Goal: Information Seeking & Learning: Learn about a topic

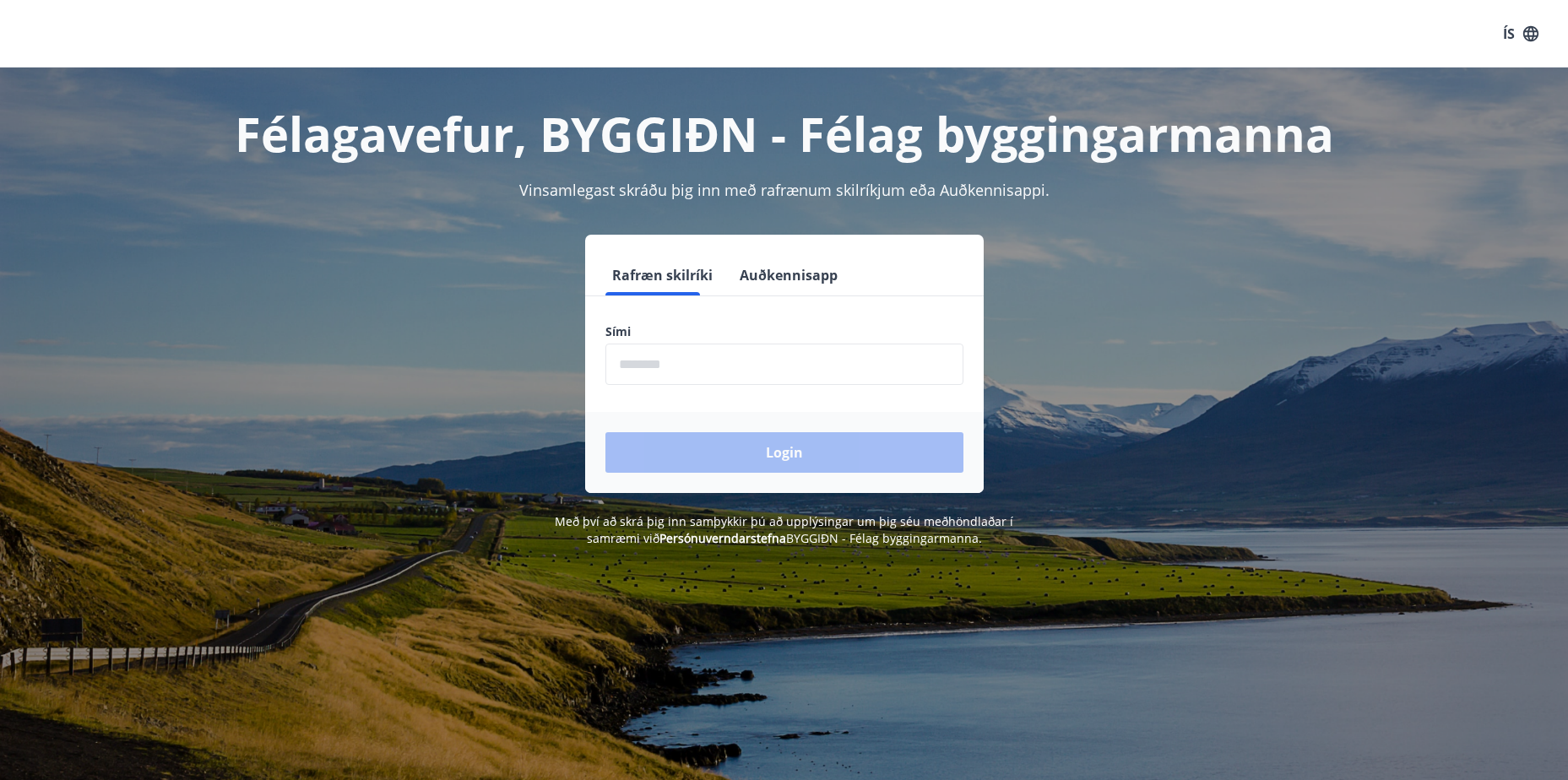
click at [720, 376] on input "phone" at bounding box center [784, 364] width 358 height 41
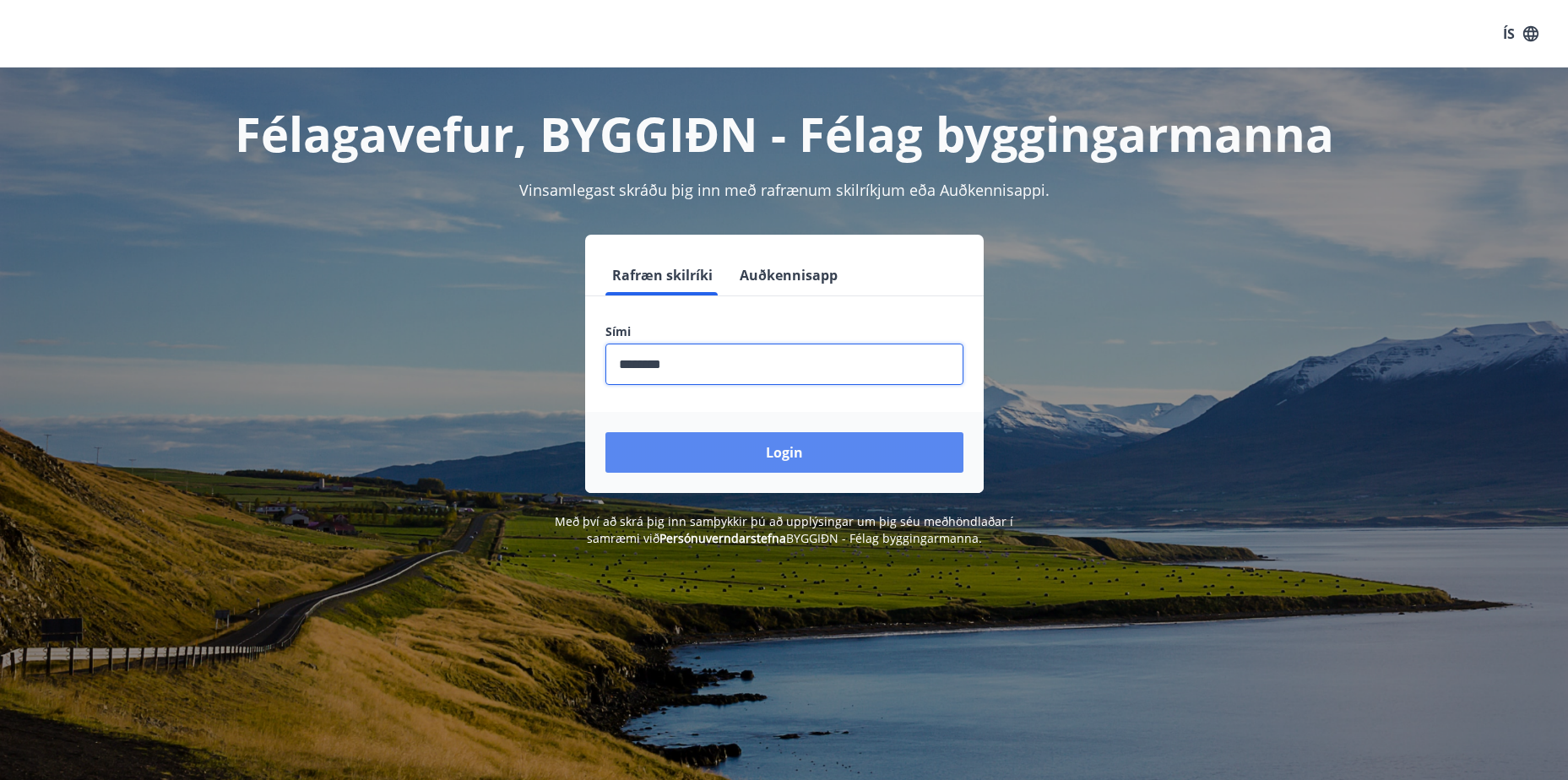
type input "********"
click at [780, 440] on button "Login" at bounding box center [784, 453] width 358 height 41
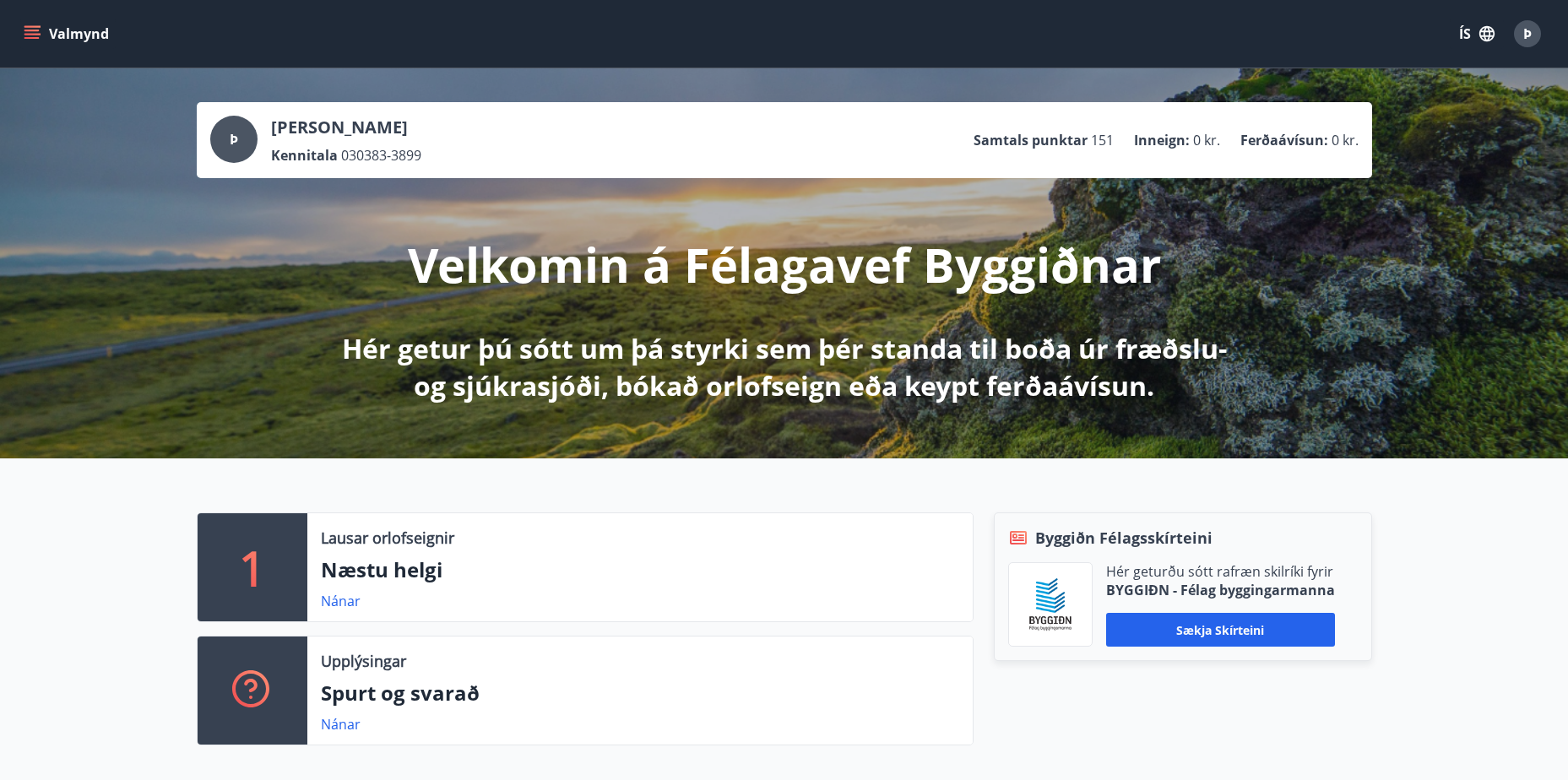
click at [35, 26] on icon "menu" at bounding box center [34, 27] width 19 height 2
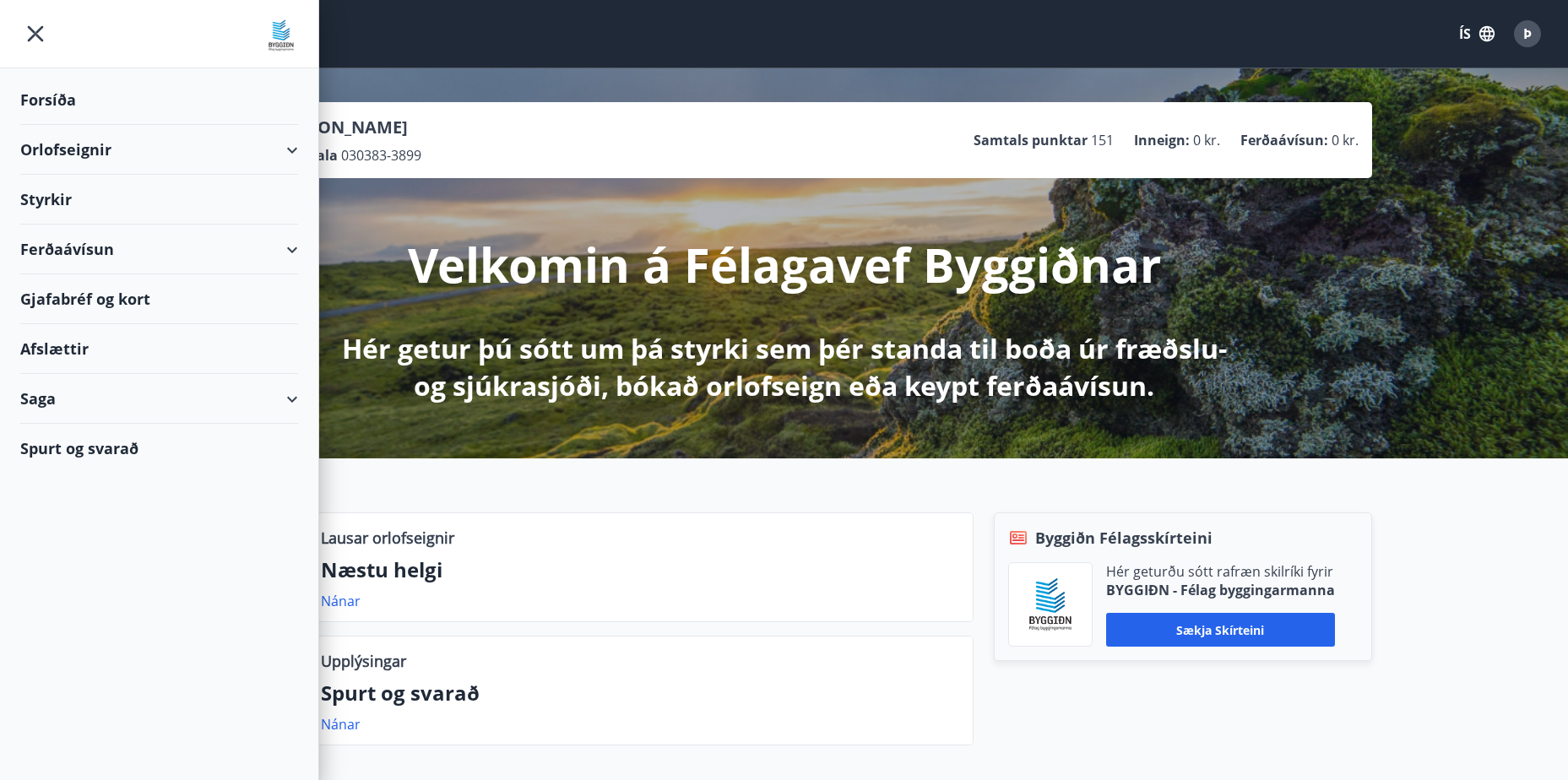
click at [96, 254] on div "Ferðaávísun" at bounding box center [159, 249] width 278 height 49
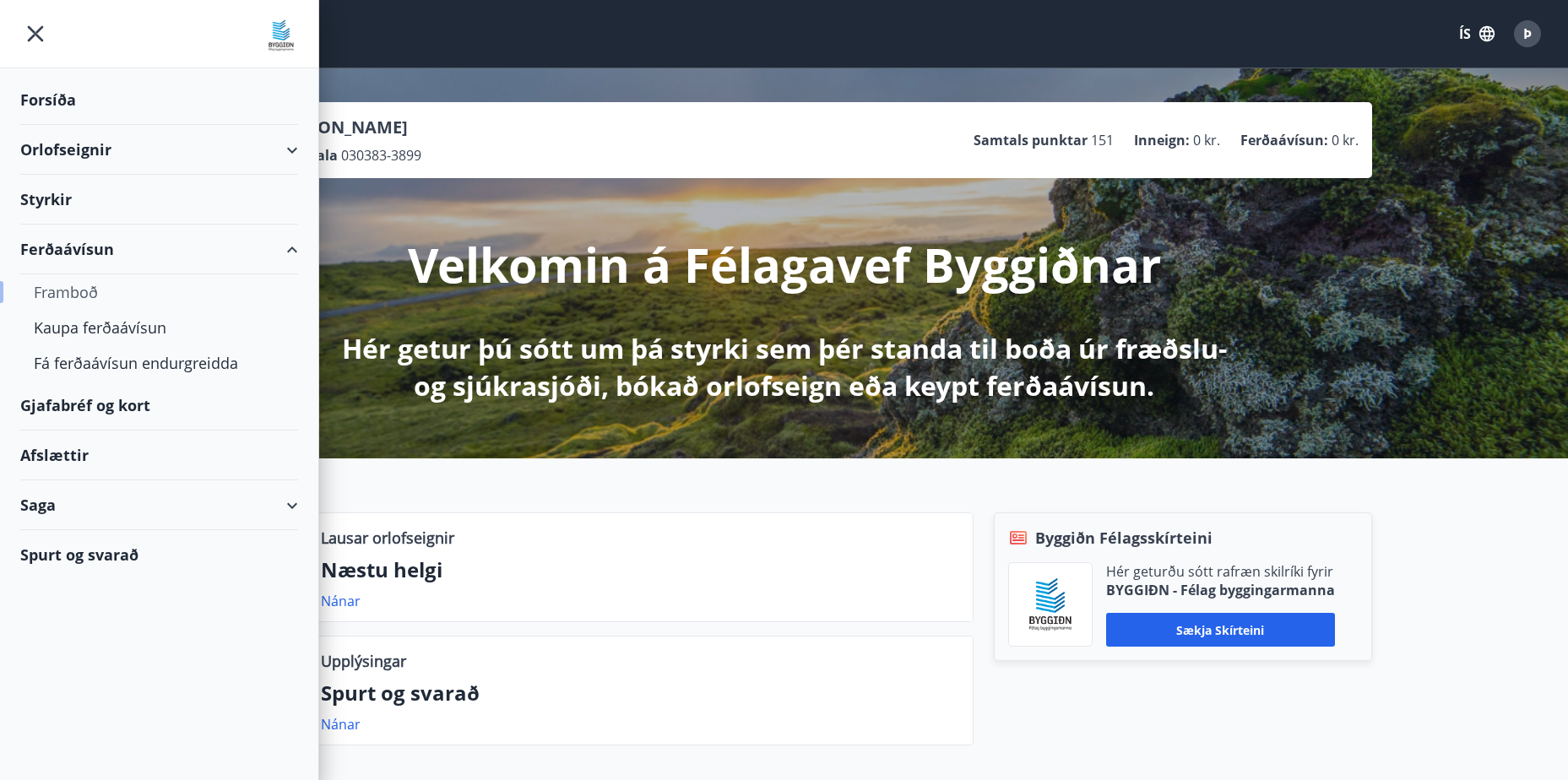
click at [79, 290] on div "Framboð" at bounding box center [159, 292] width 251 height 35
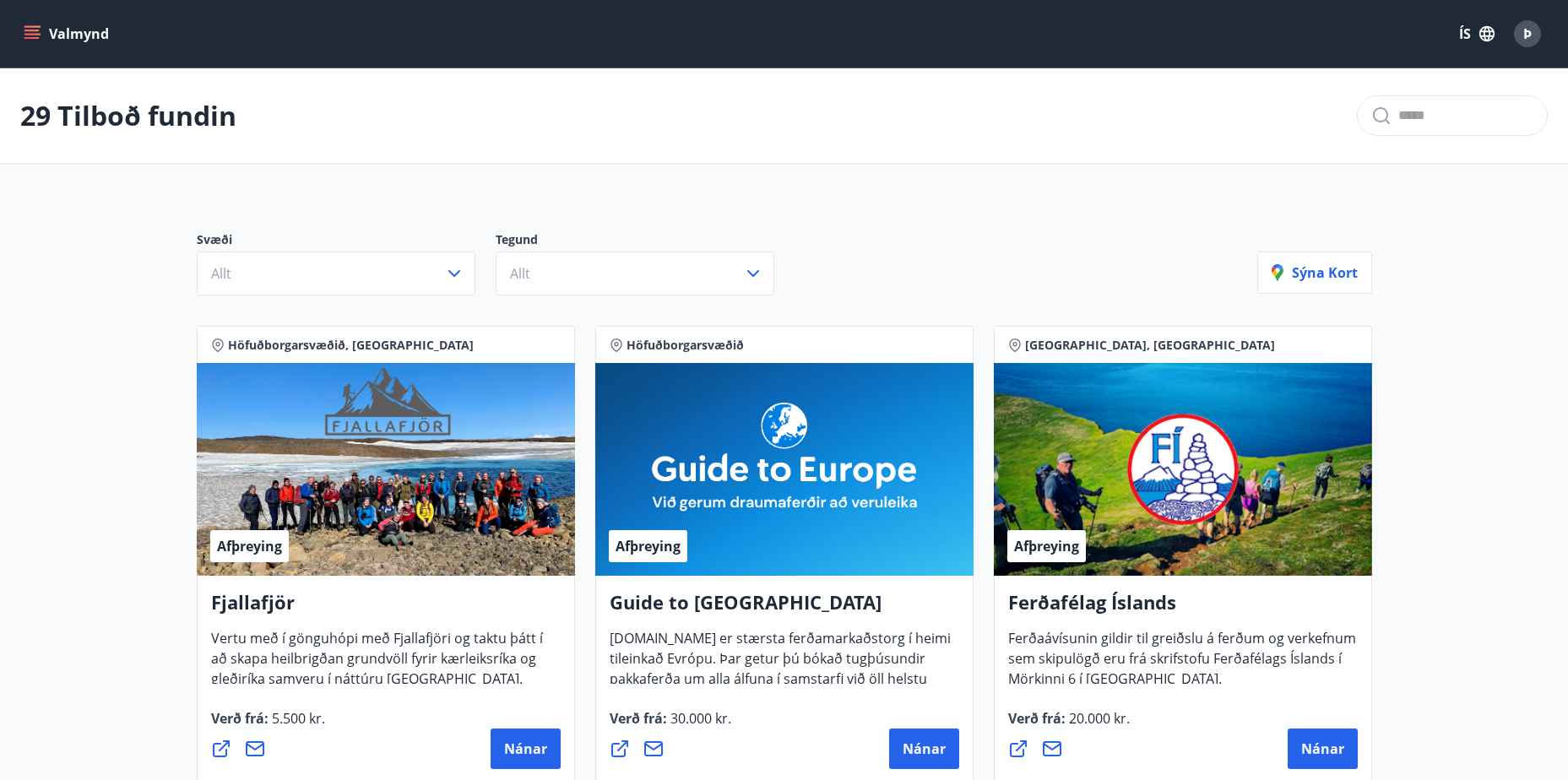
click at [24, 38] on icon "menu" at bounding box center [32, 34] width 17 height 17
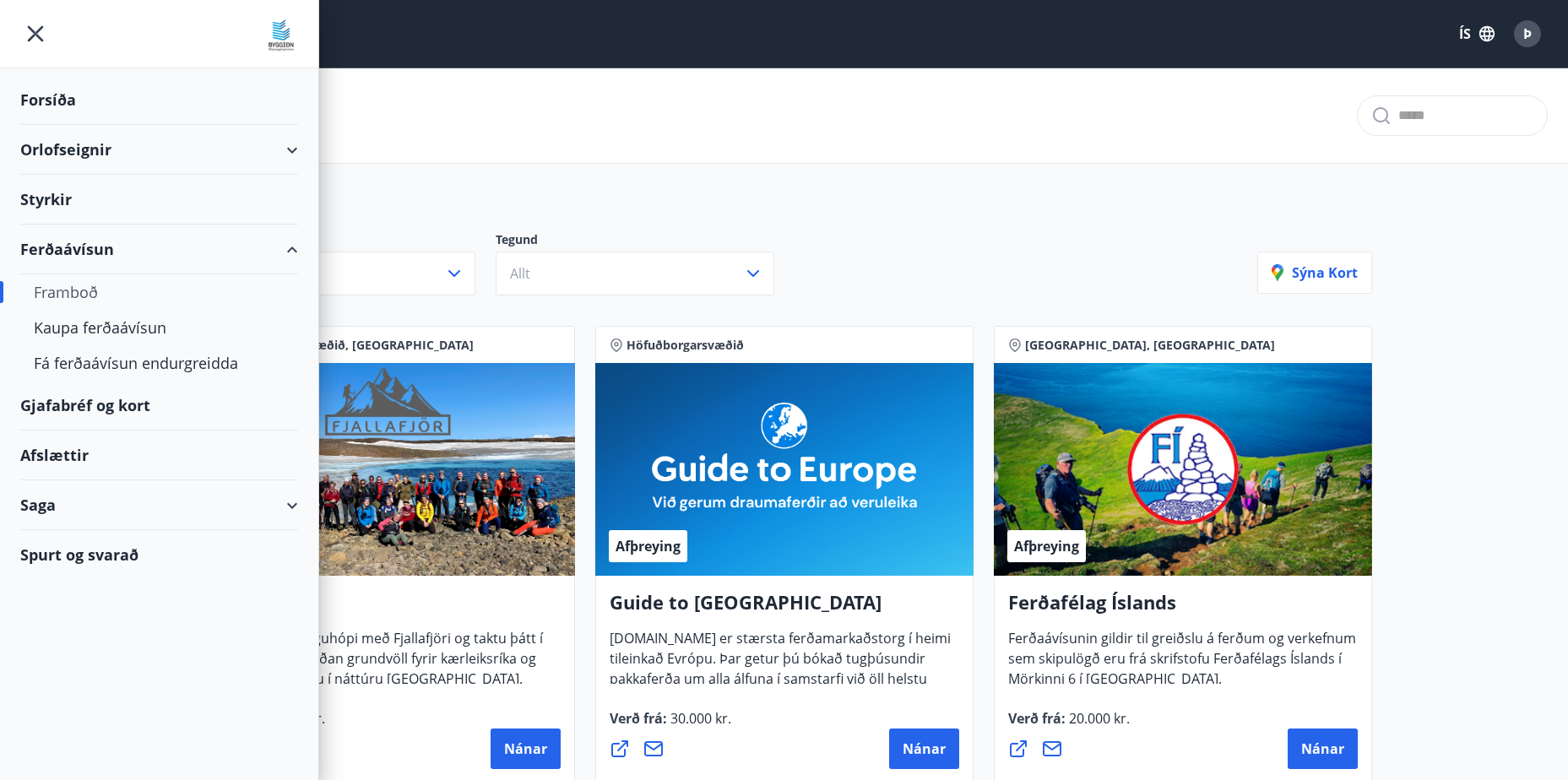
click at [73, 252] on div "Ferðaávísun" at bounding box center [159, 249] width 278 height 49
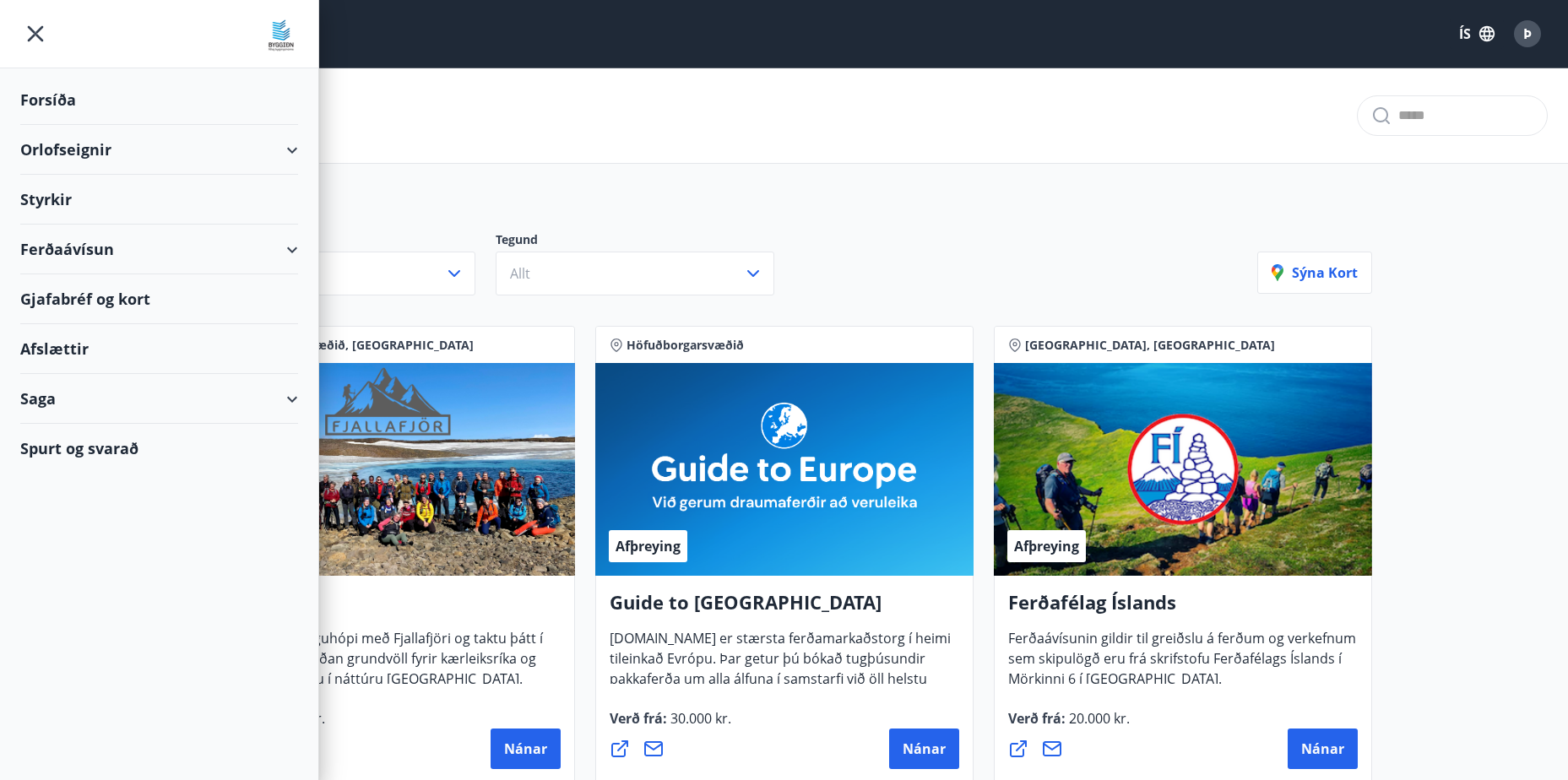
click at [99, 296] on div "Gjafabréf og kort" at bounding box center [159, 299] width 278 height 49
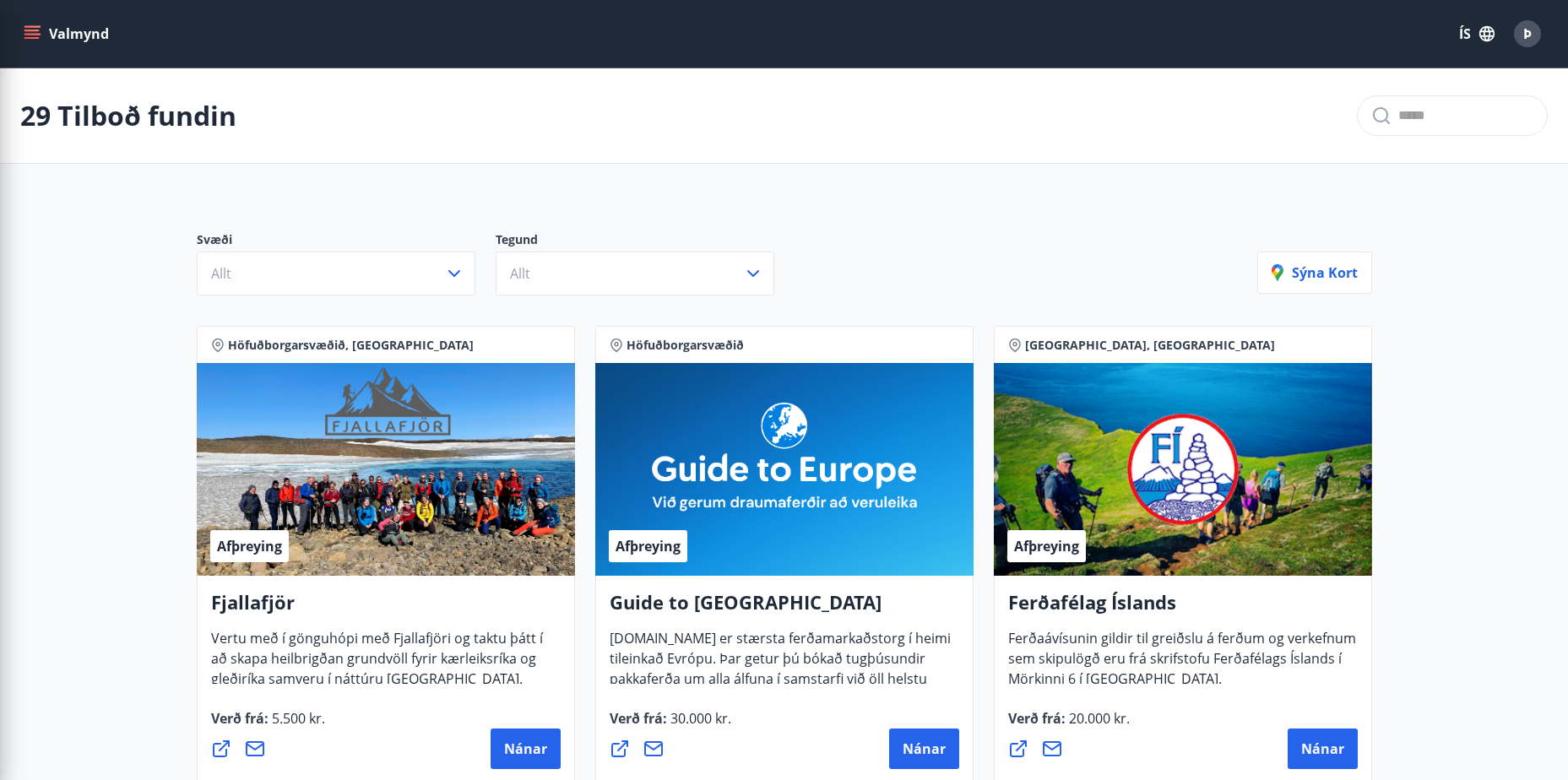
click at [935, 726] on div "Verð frá : 30.000 kr. Nánar" at bounding box center [784, 738] width 350 height 61
click at [933, 741] on span "Nánar" at bounding box center [923, 748] width 43 height 19
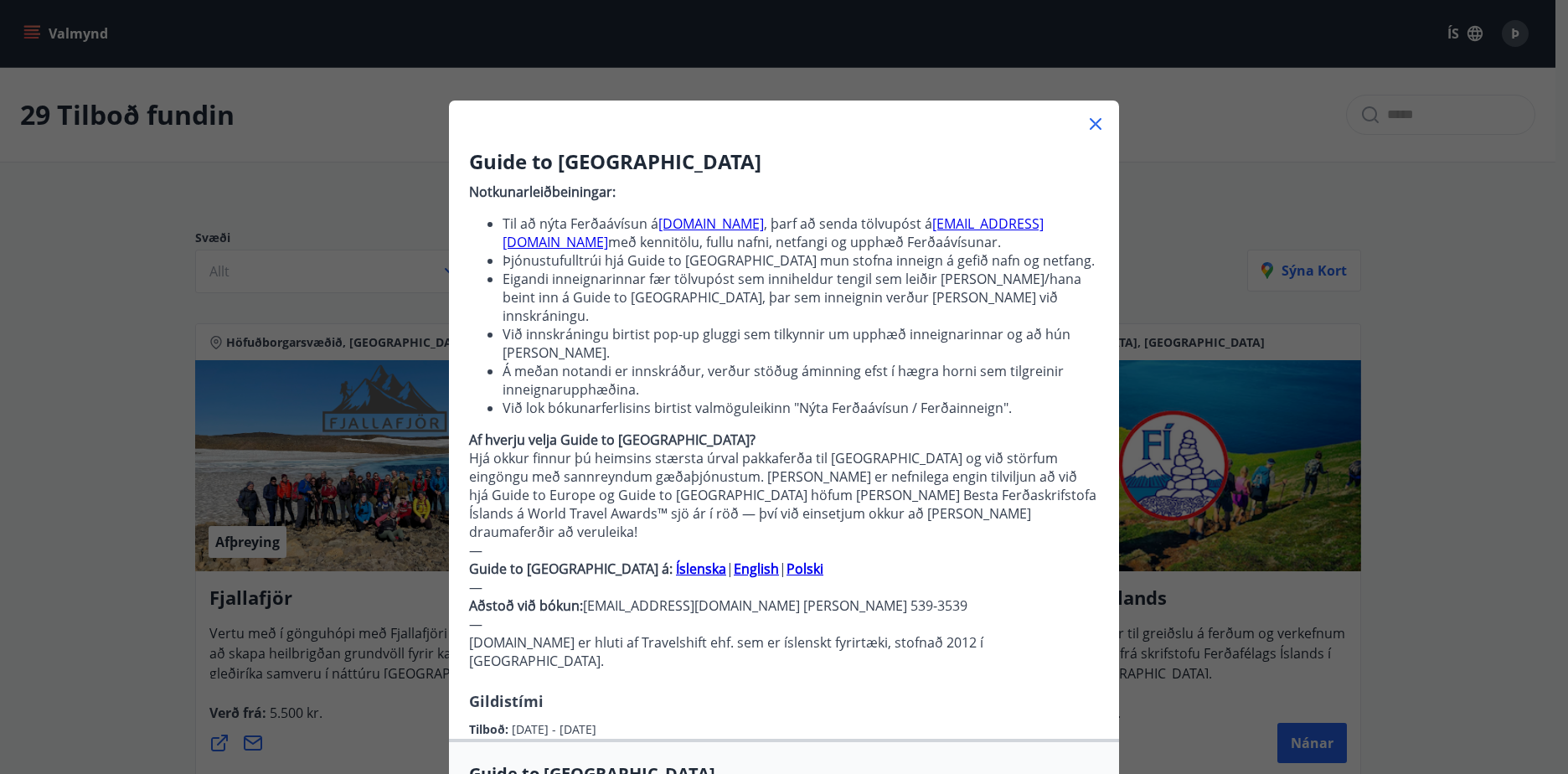
click at [1094, 124] on icon at bounding box center [1095, 123] width 20 height 20
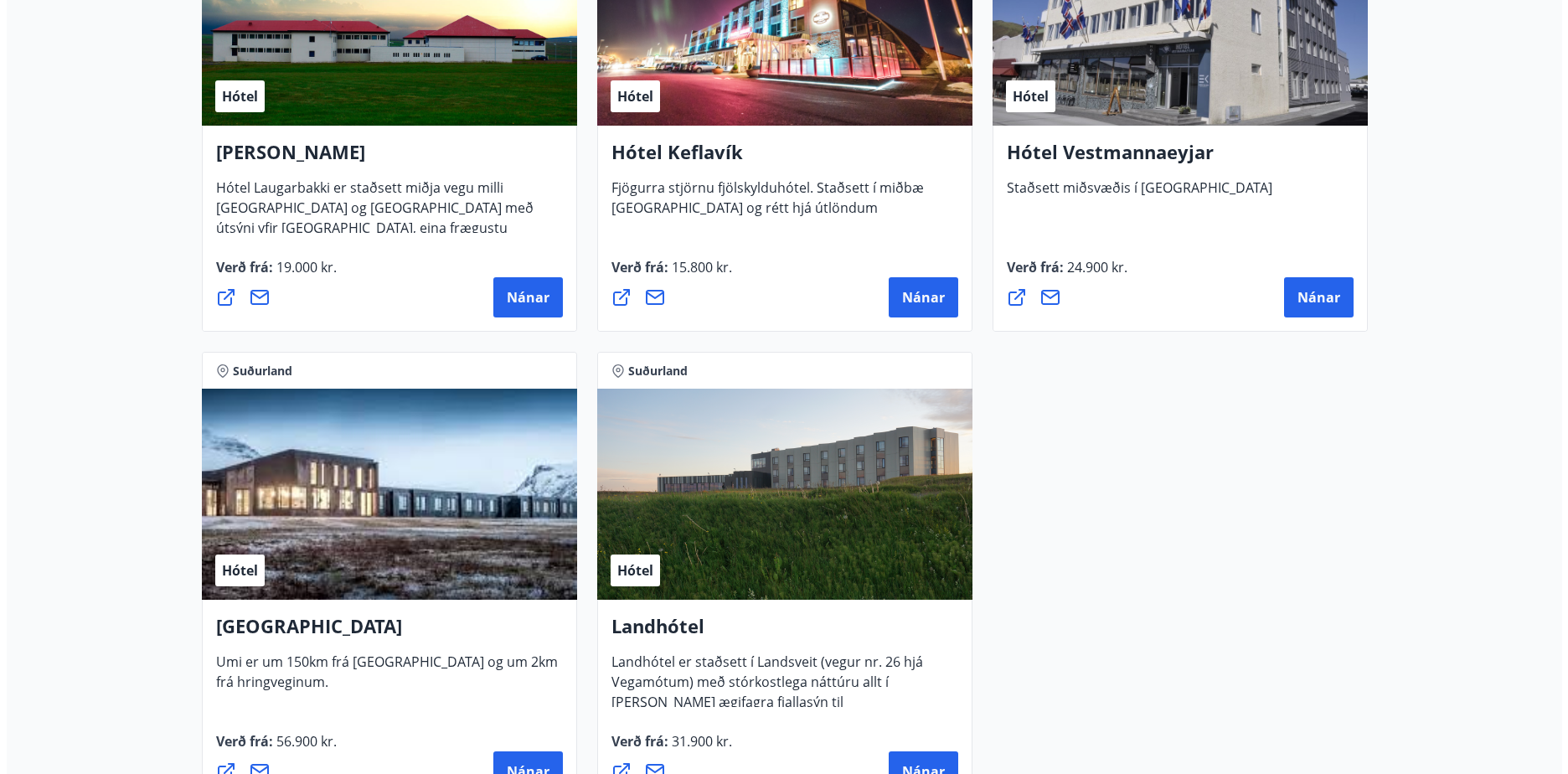
scroll to position [4102, 0]
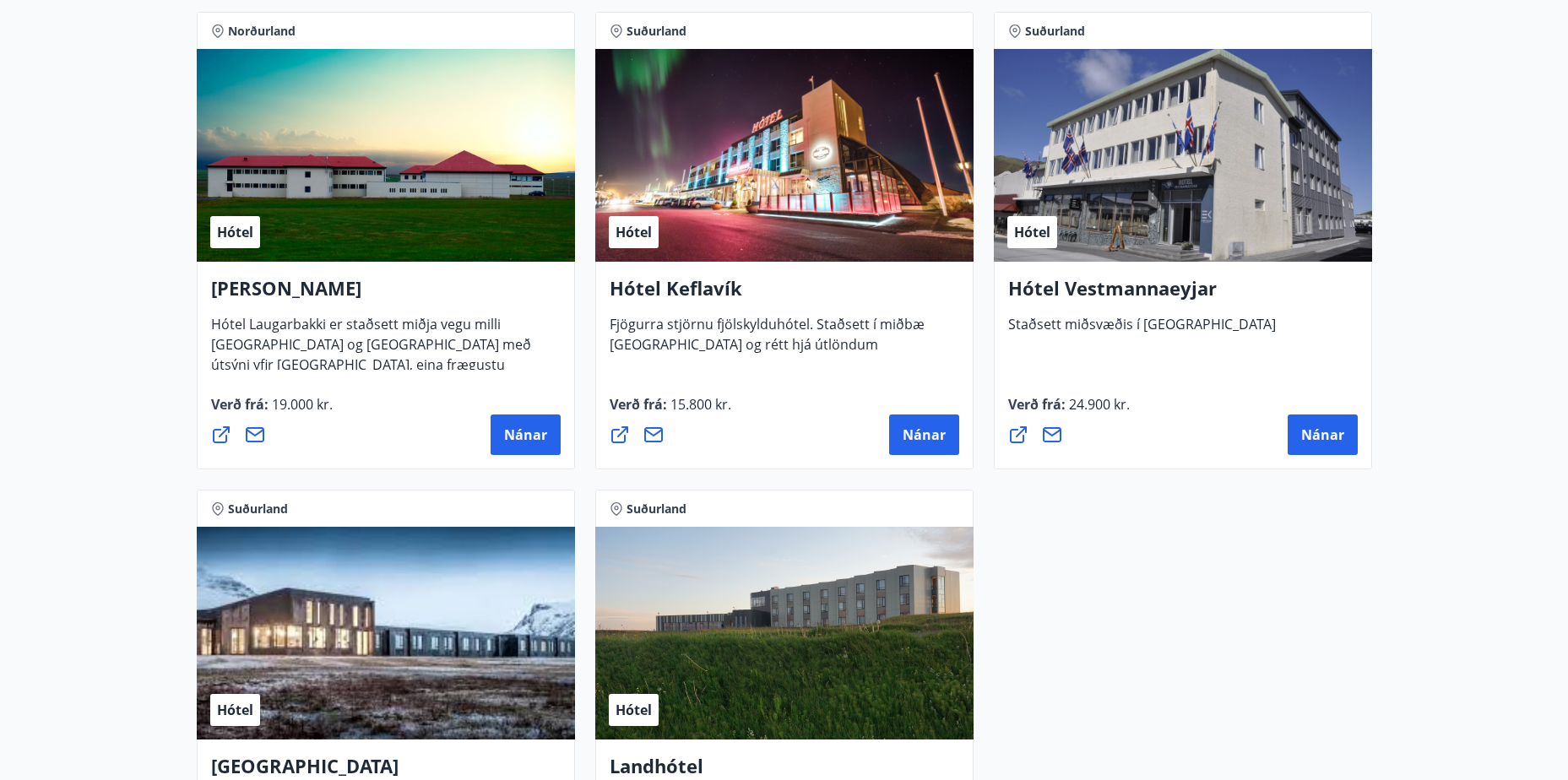
click at [1163, 220] on div "Hótel" at bounding box center [1182, 154] width 378 height 213
click at [1315, 436] on span "Nánar" at bounding box center [1322, 434] width 43 height 19
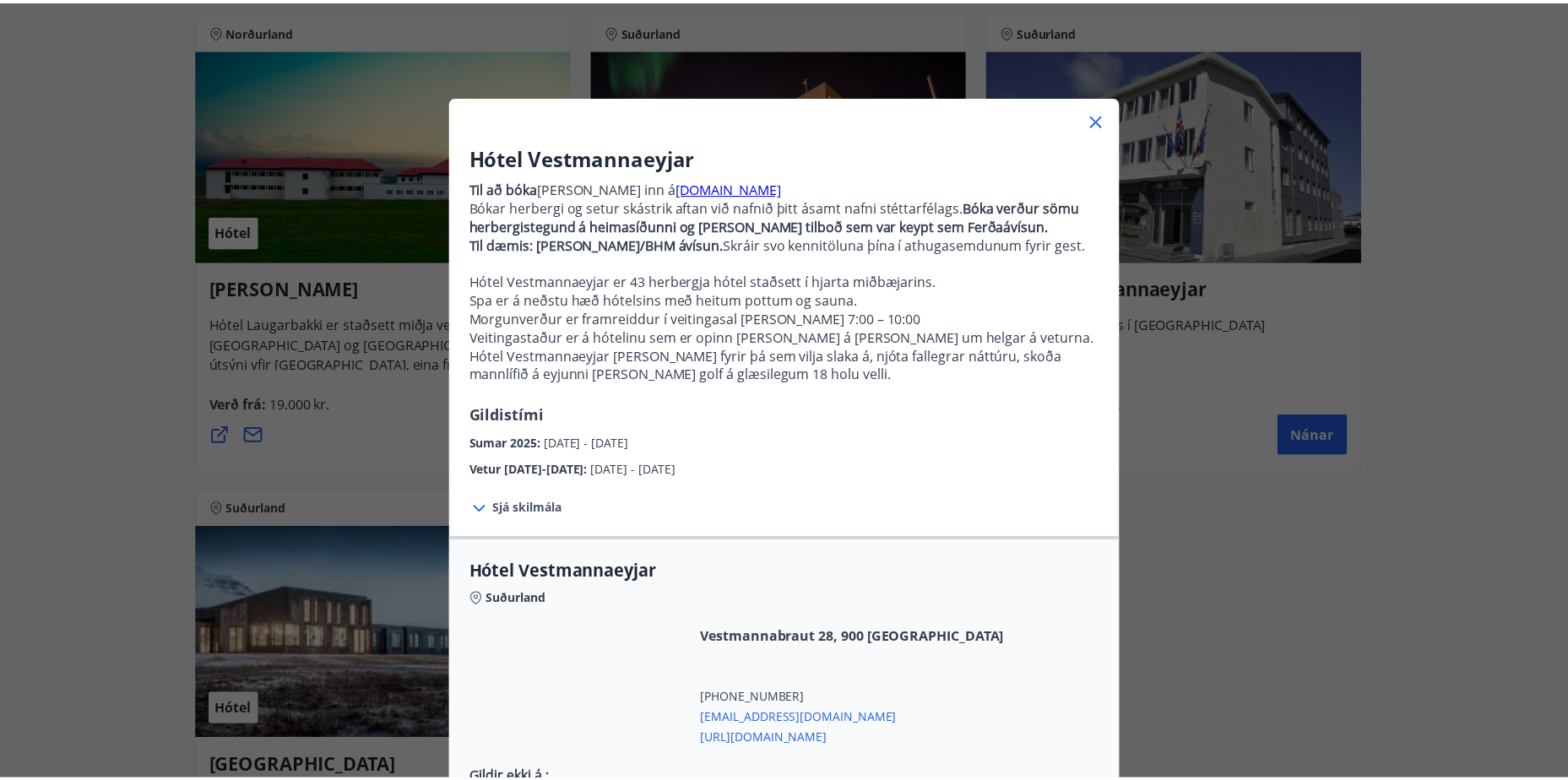
scroll to position [0, 0]
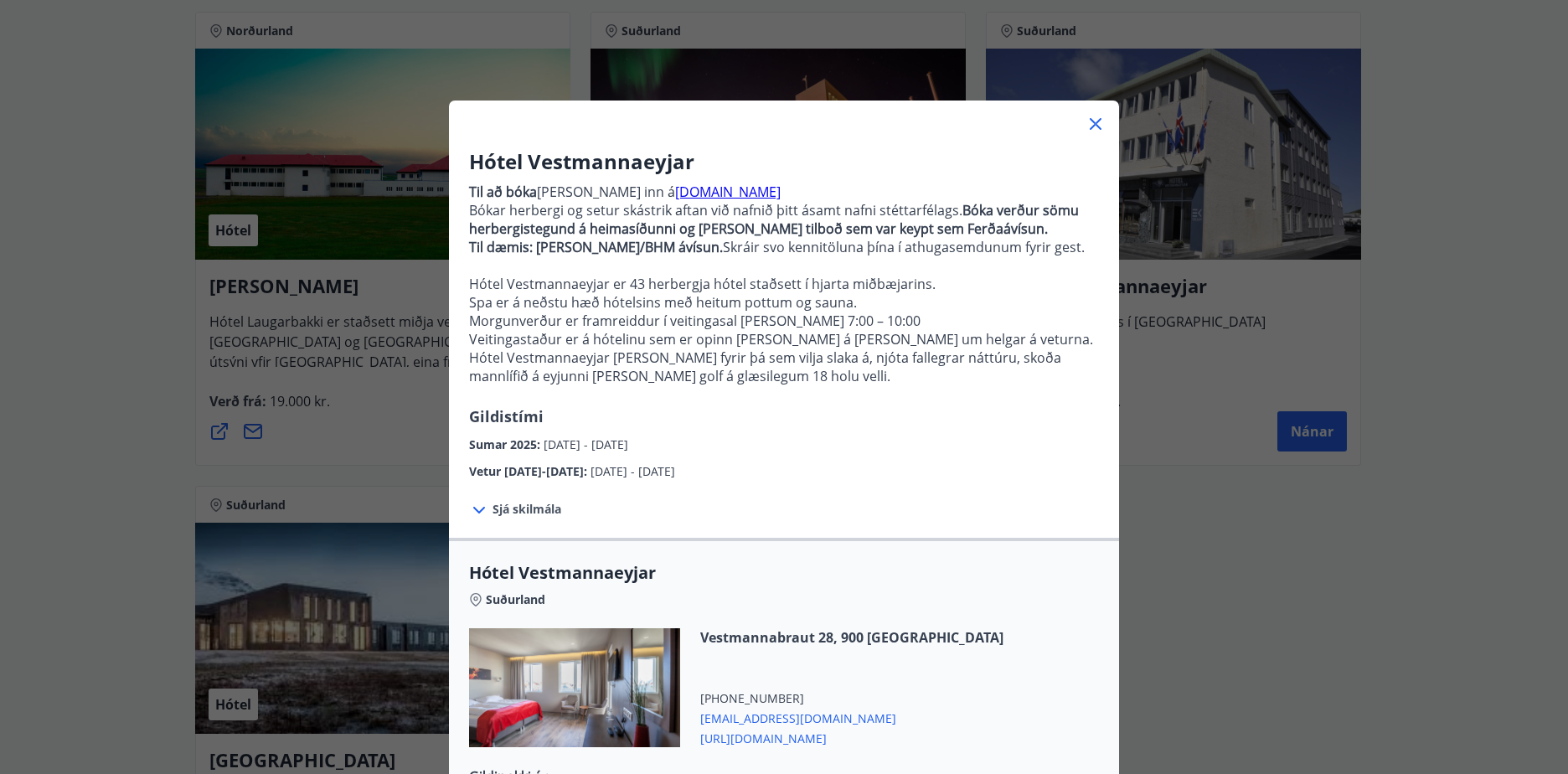
click at [1091, 119] on icon at bounding box center [1095, 123] width 20 height 20
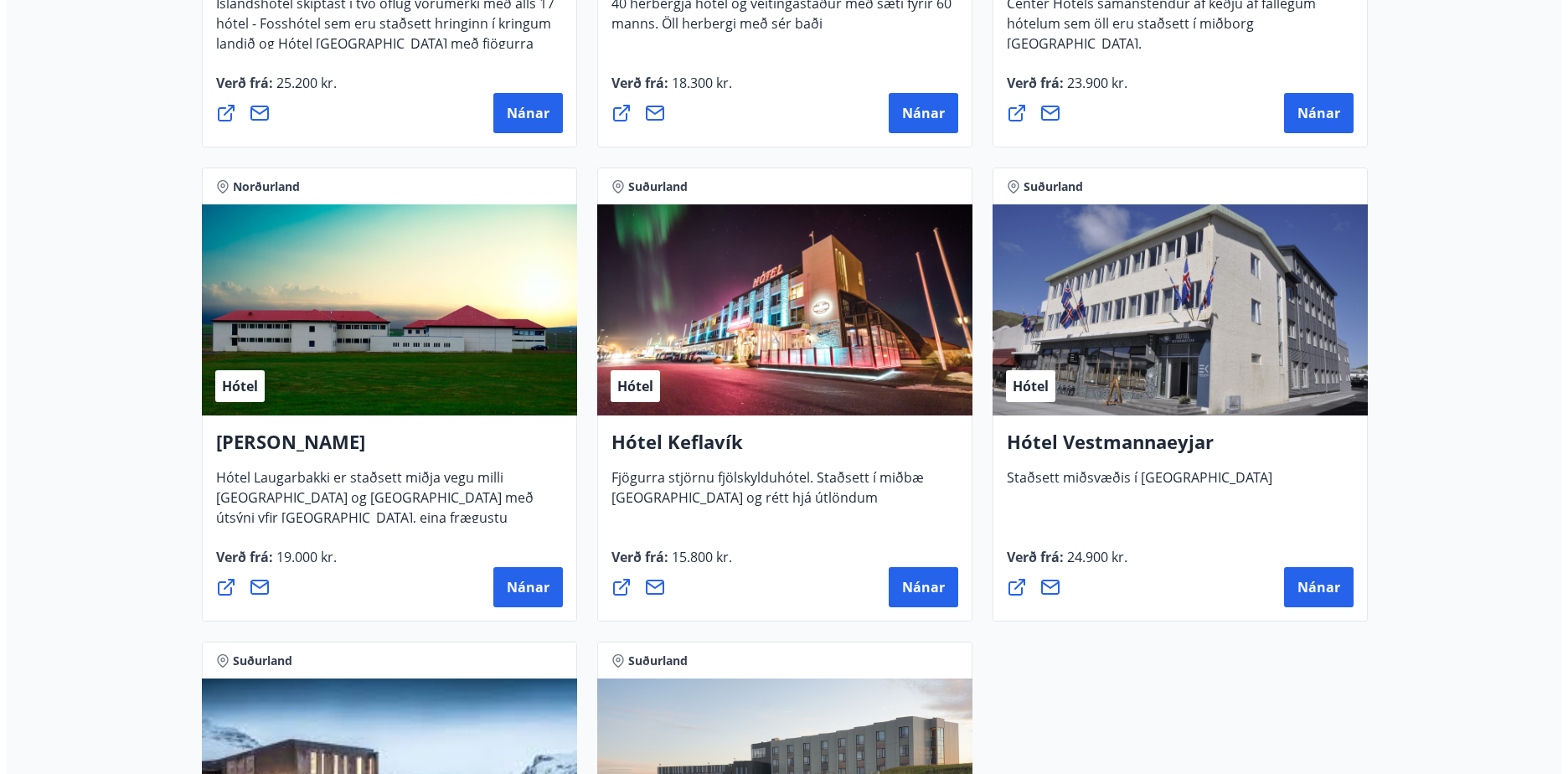
scroll to position [3063, 0]
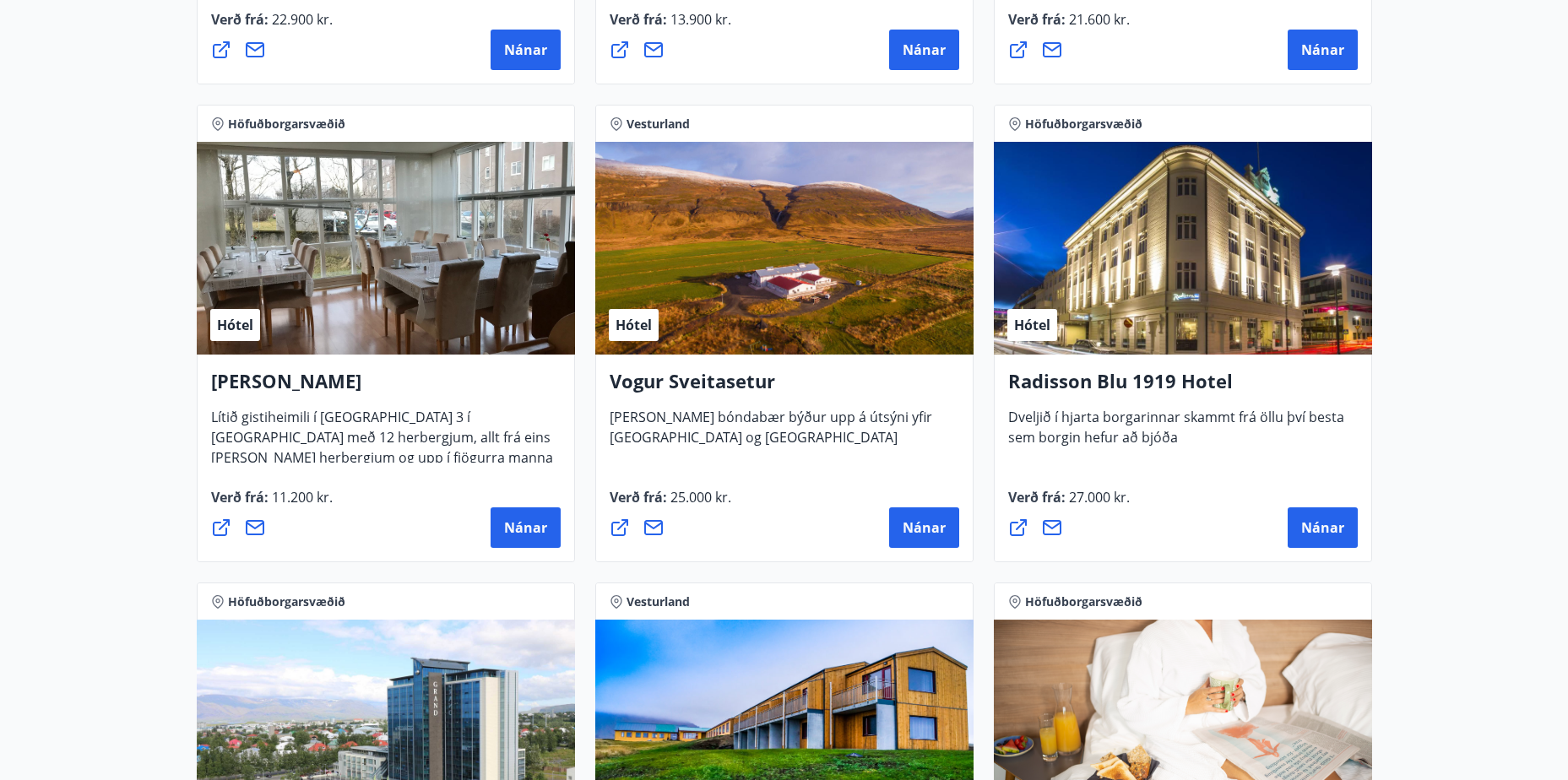
click at [780, 265] on div "Hótel" at bounding box center [784, 248] width 378 height 213
click at [916, 524] on span "Nánar" at bounding box center [923, 527] width 43 height 19
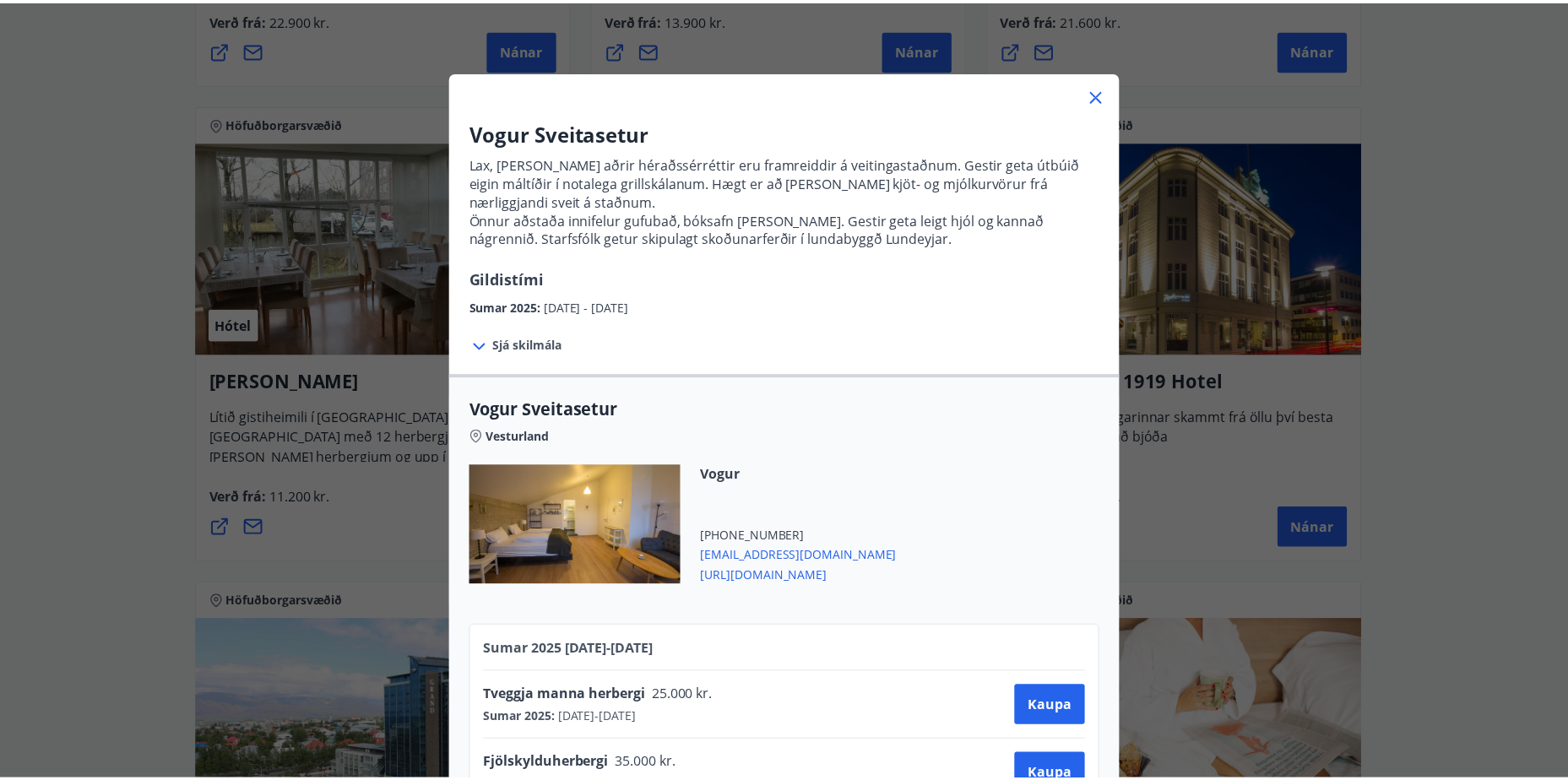
scroll to position [0, 0]
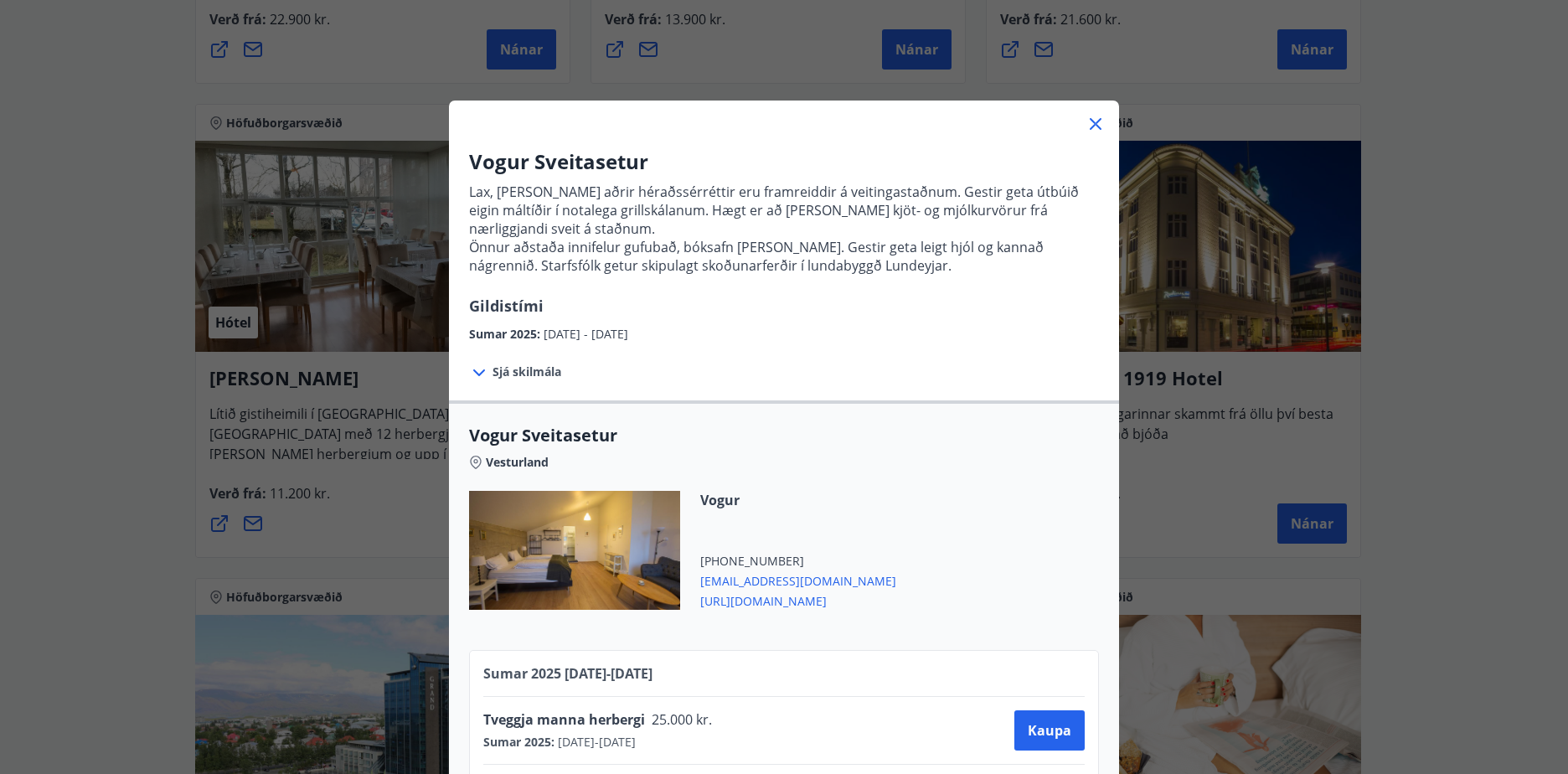
click at [1090, 120] on icon at bounding box center [1095, 123] width 11 height 11
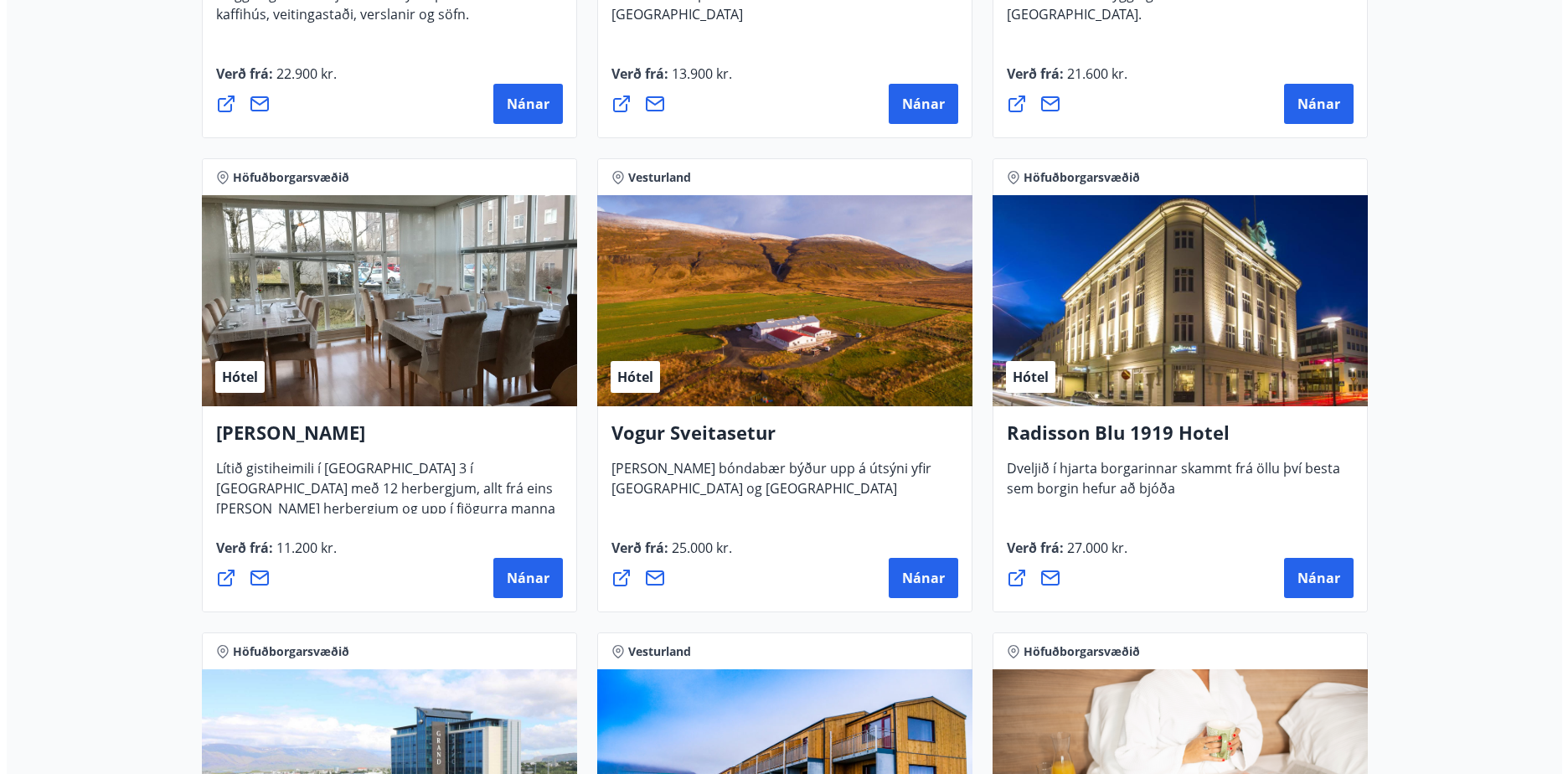
scroll to position [2979, 0]
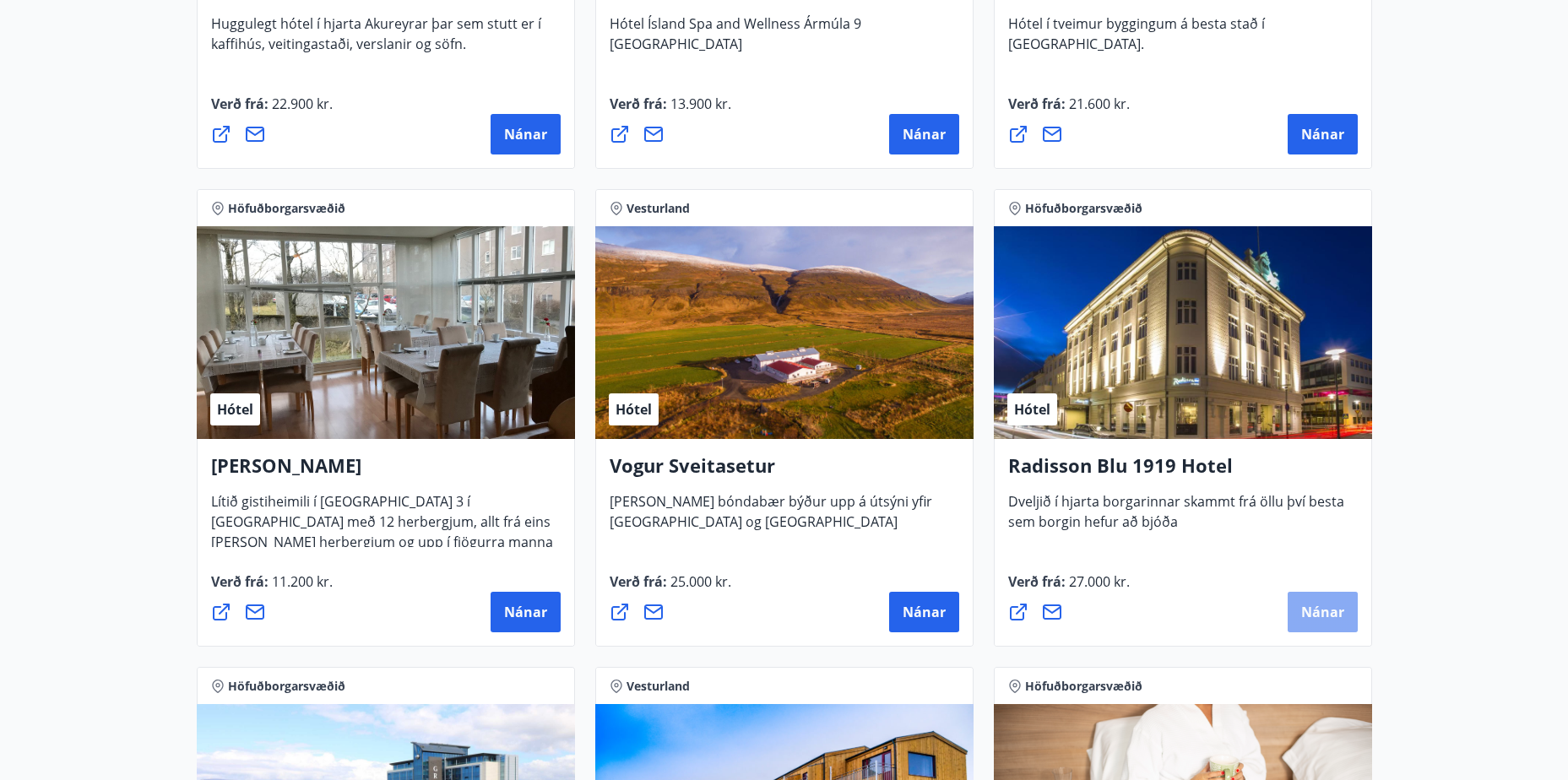
click at [1335, 604] on span "Nánar" at bounding box center [1322, 611] width 43 height 19
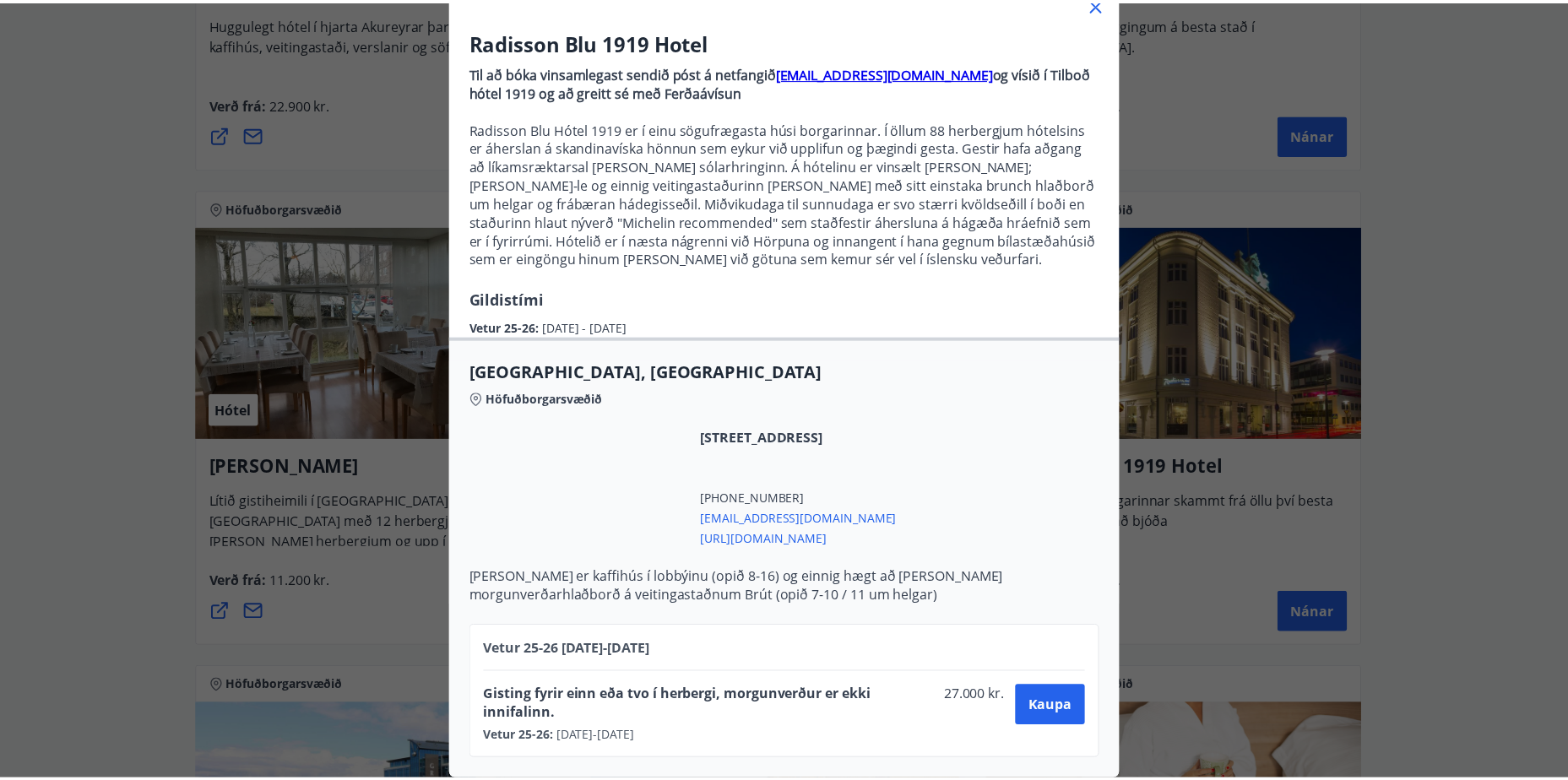
scroll to position [0, 0]
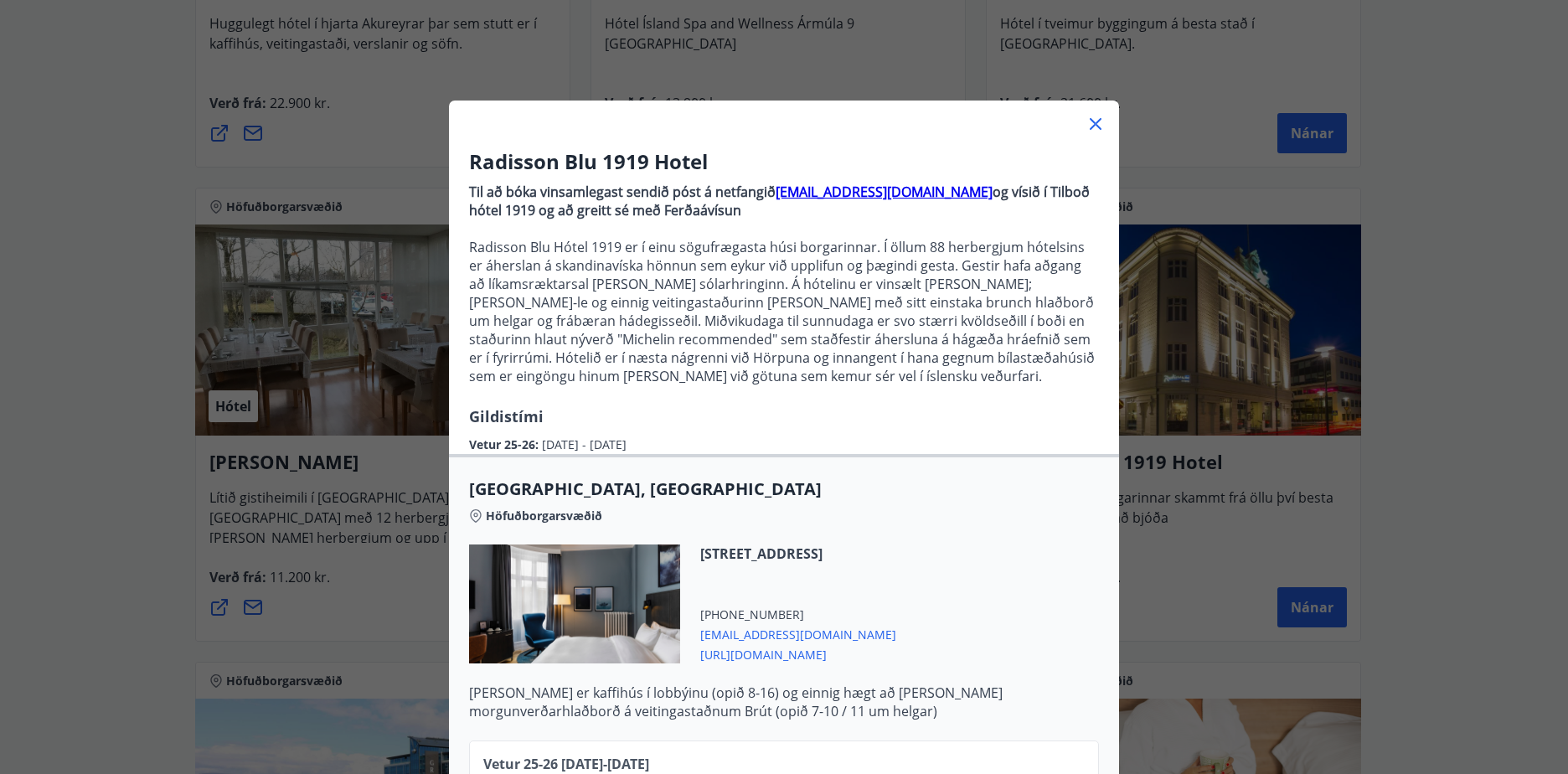
click at [1085, 122] on icon at bounding box center [1095, 123] width 20 height 20
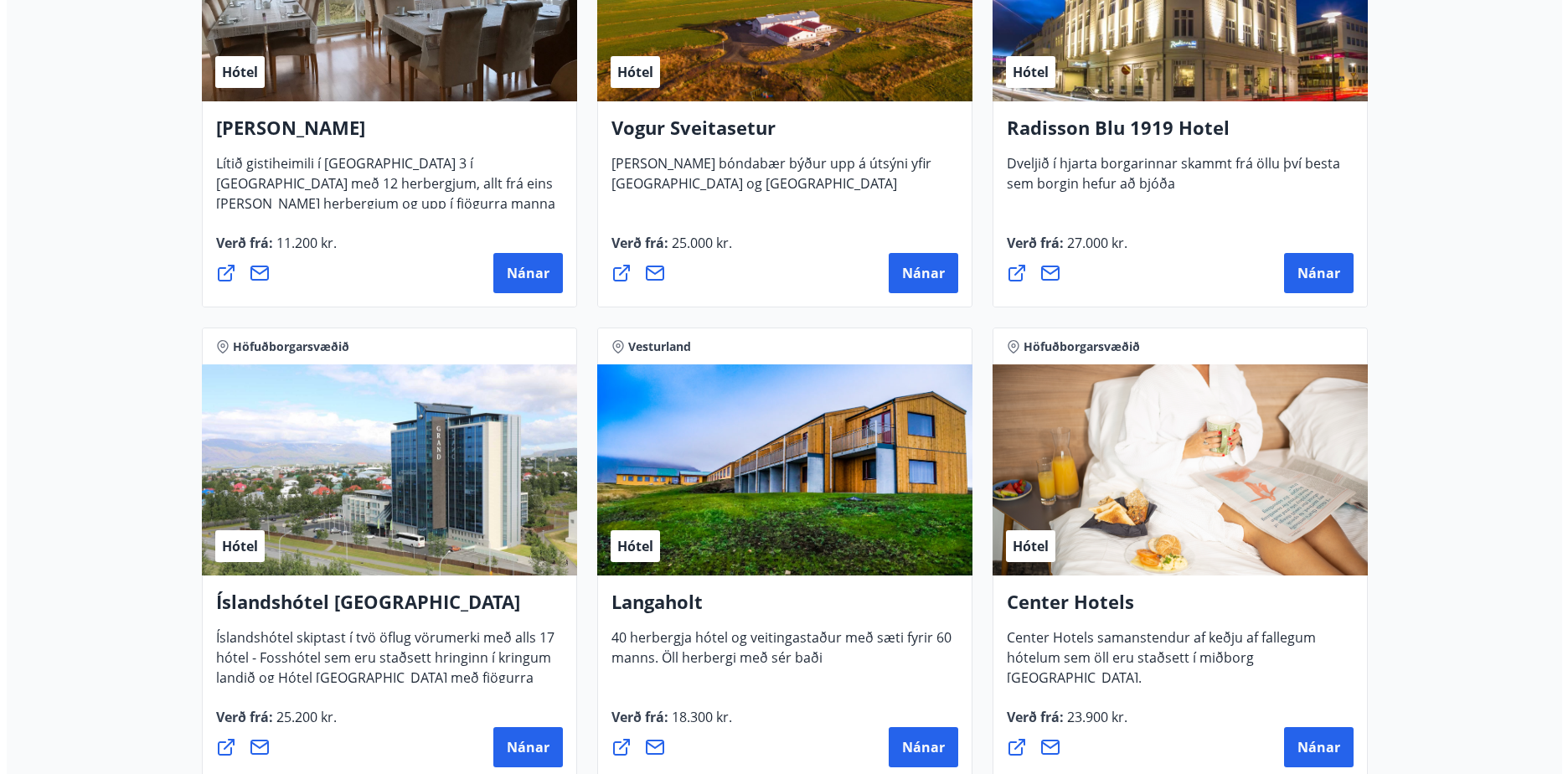
scroll to position [3648, 0]
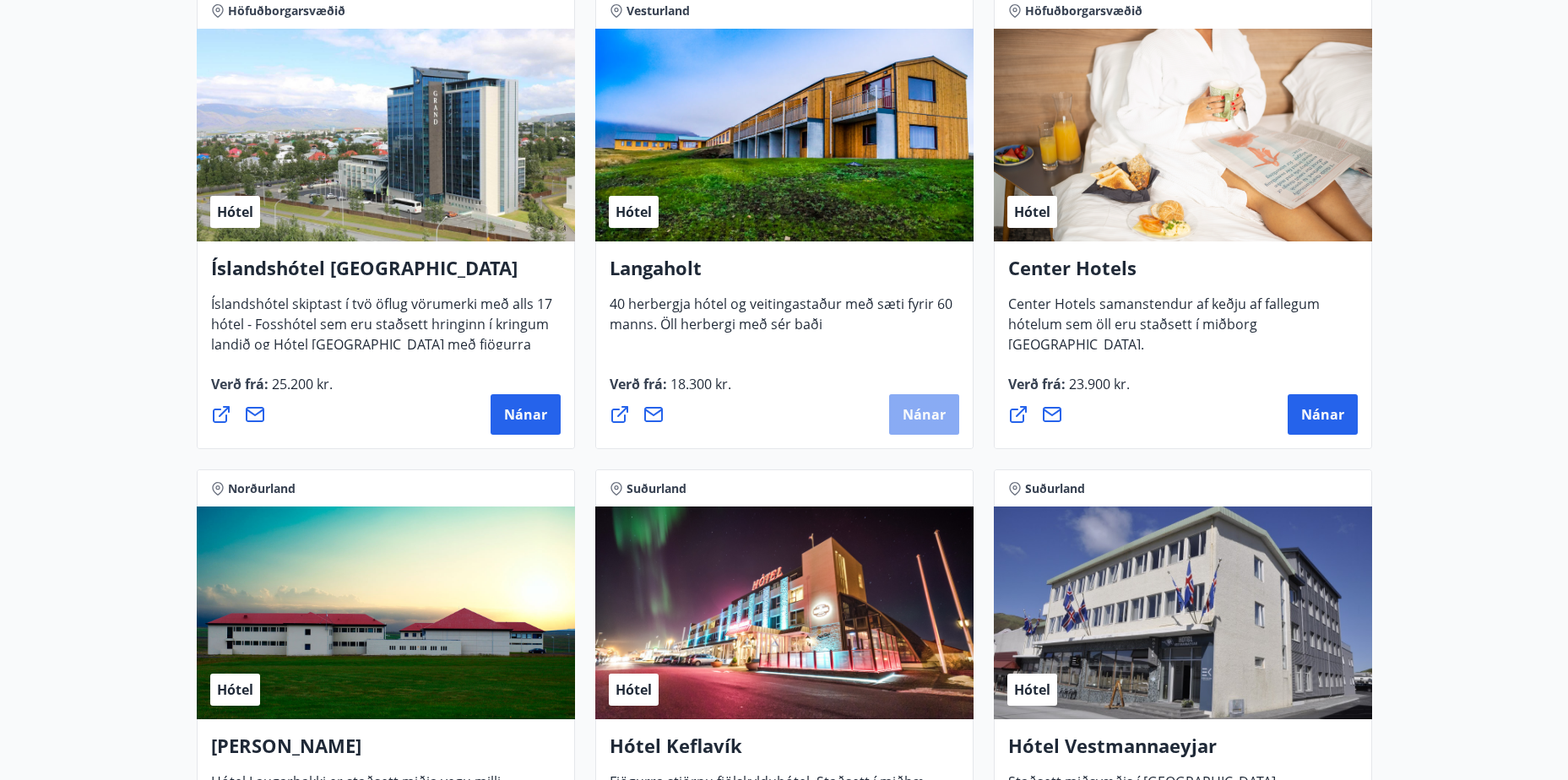
click at [928, 427] on button "Nánar" at bounding box center [923, 415] width 70 height 41
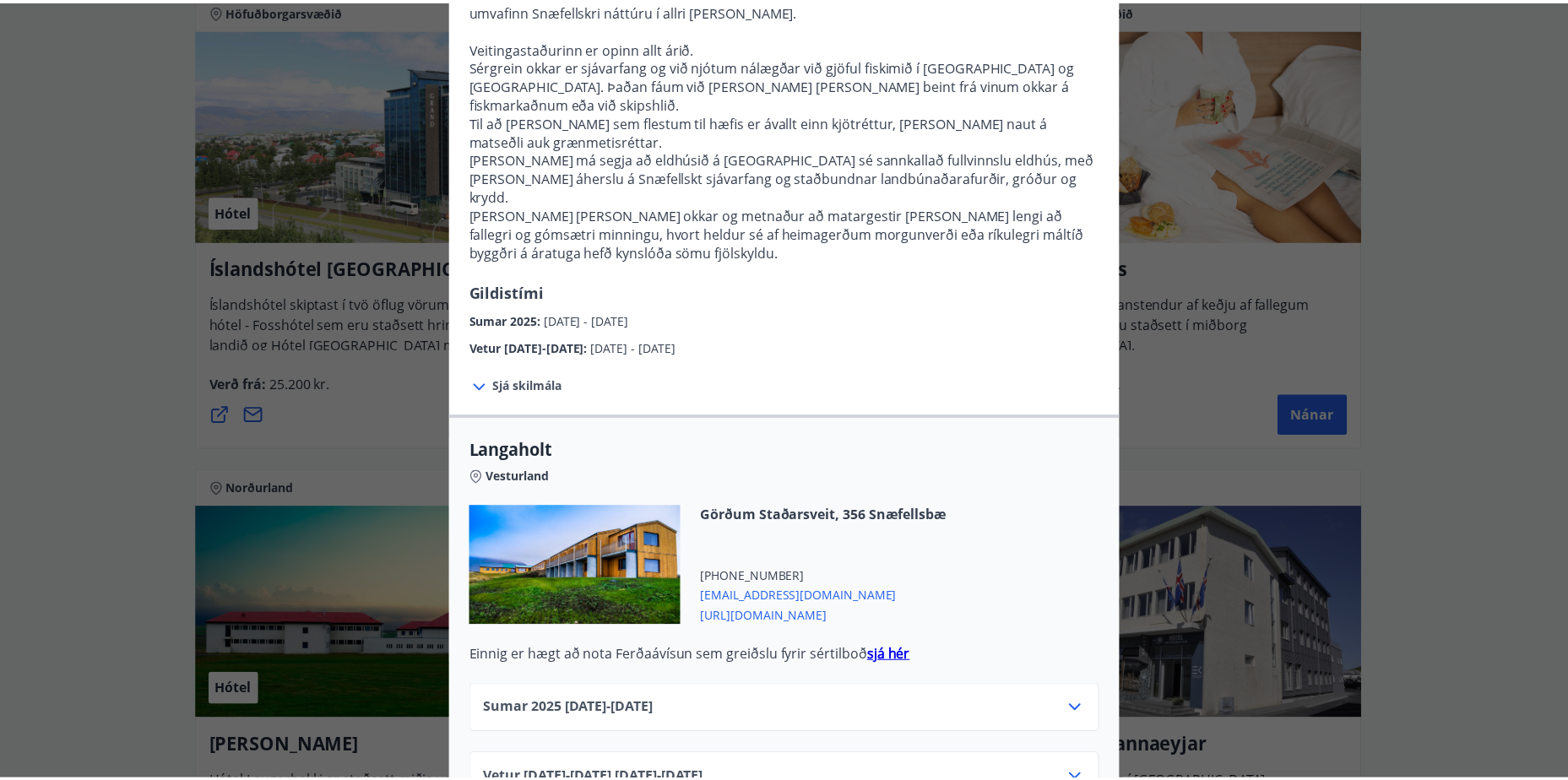
scroll to position [0, 0]
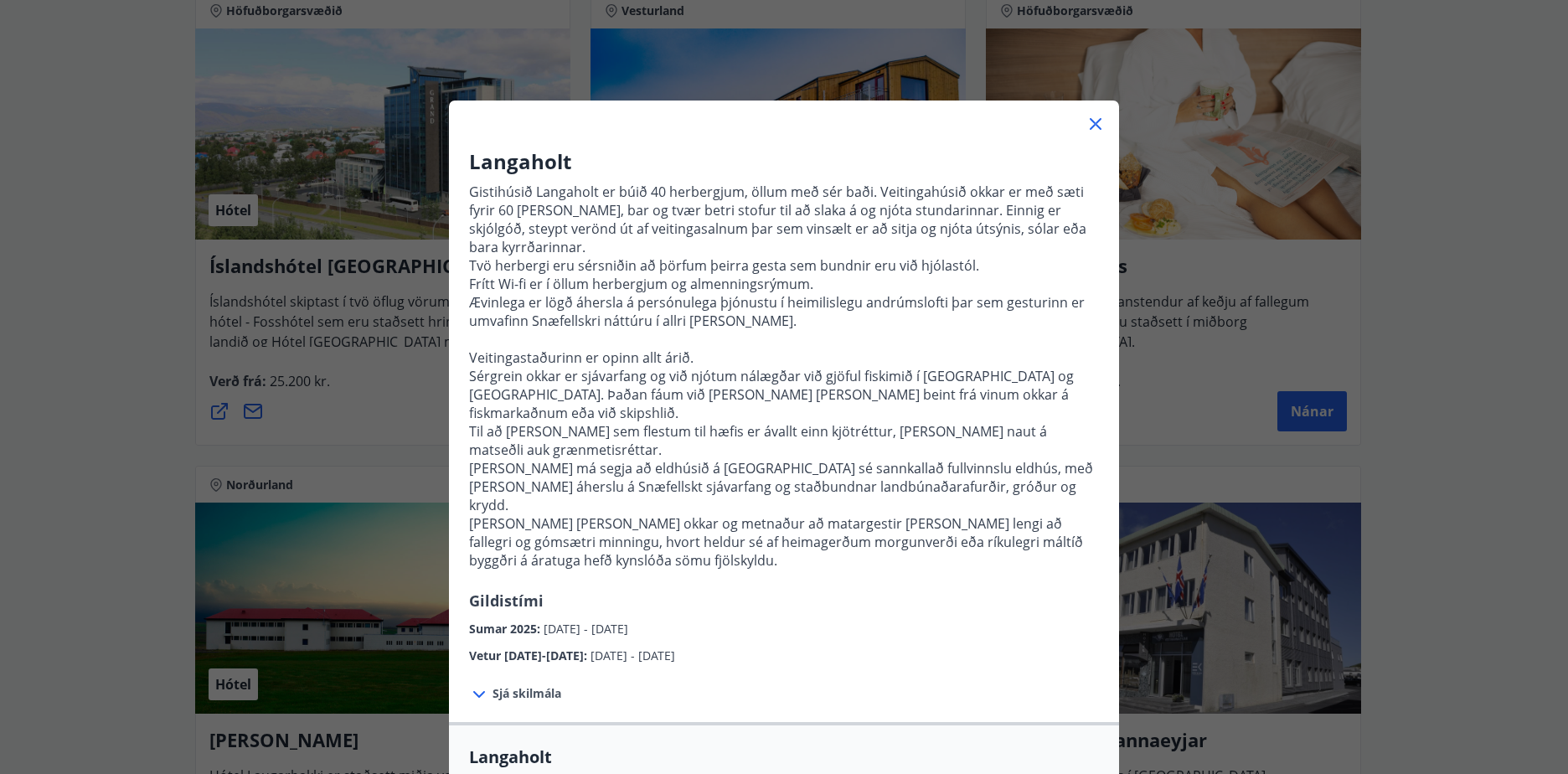
click at [1089, 122] on icon at bounding box center [1095, 123] width 20 height 20
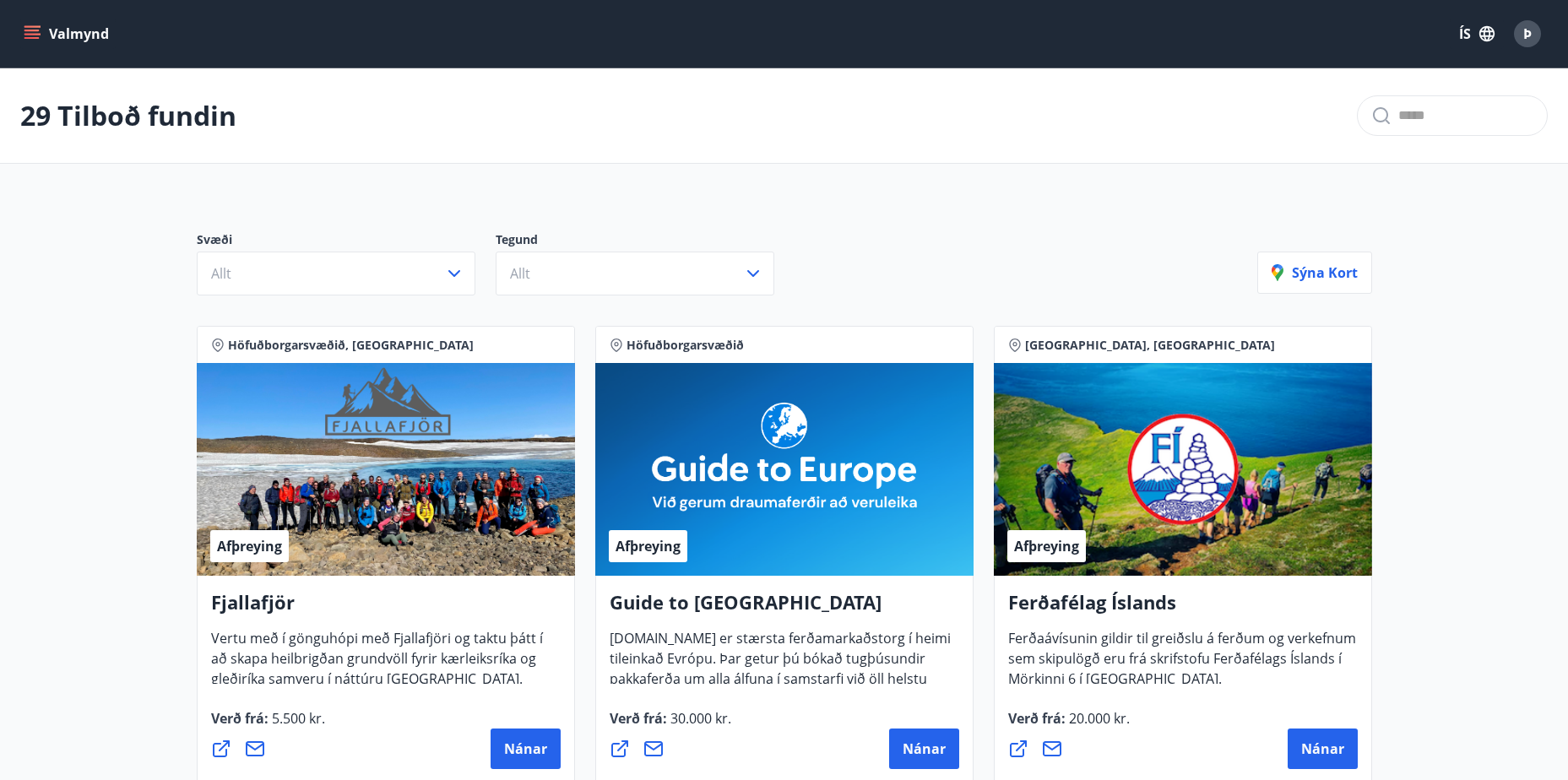
click at [1531, 29] on span "Þ" at bounding box center [1527, 34] width 9 height 19
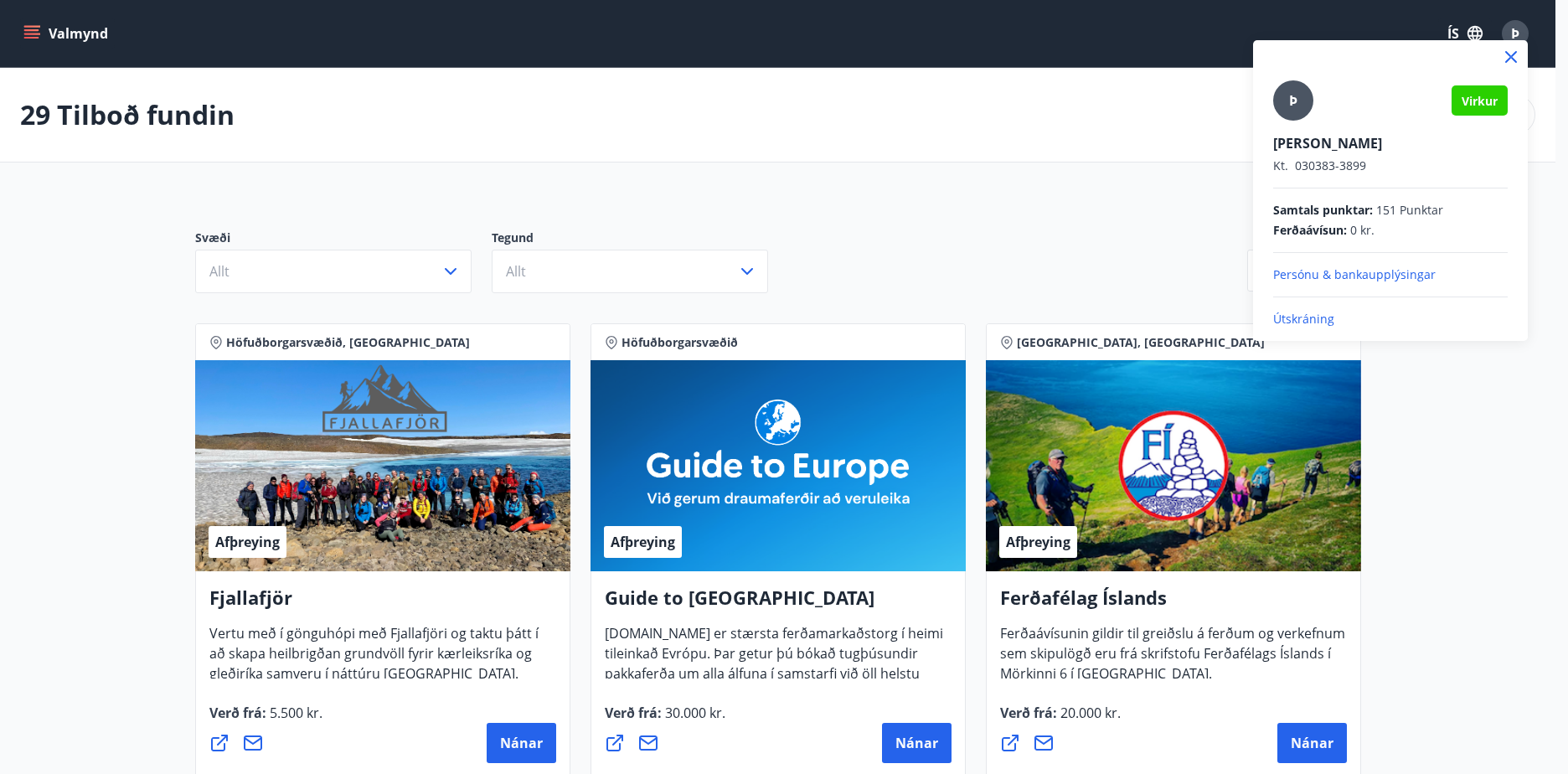
click at [874, 212] on div at bounding box center [784, 387] width 1568 height 774
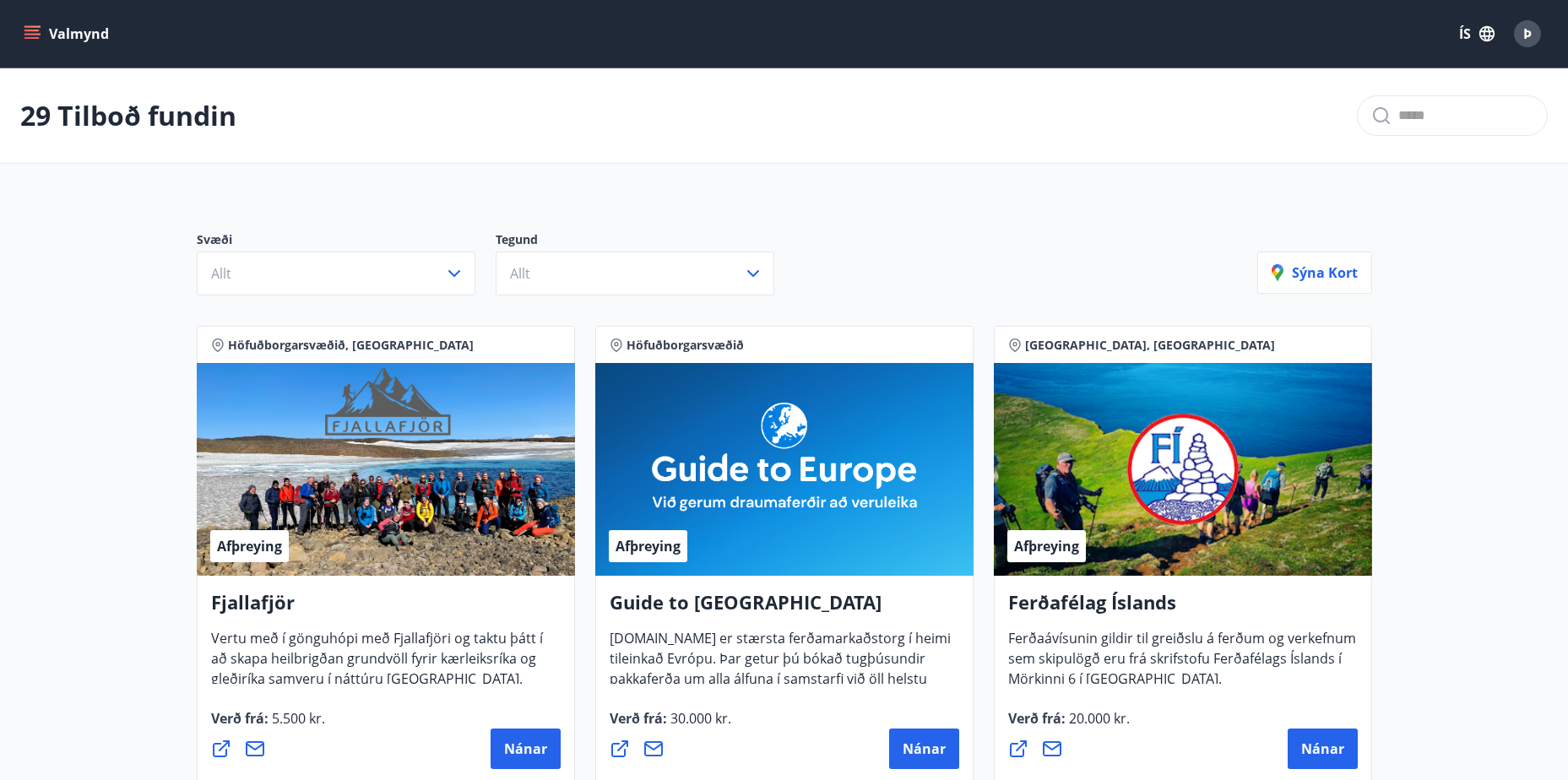
click at [29, 38] on icon "menu" at bounding box center [32, 38] width 15 height 2
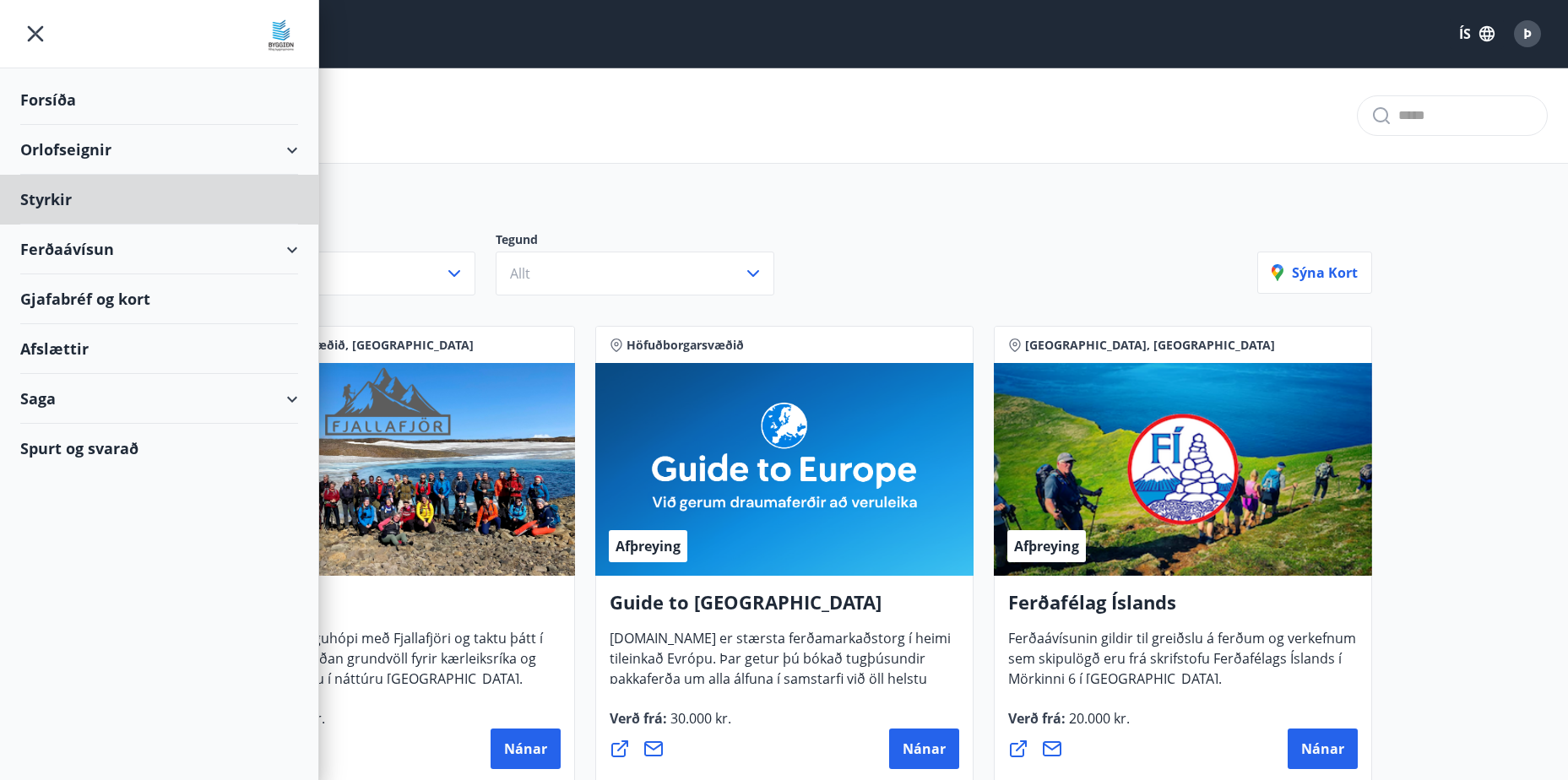
click at [54, 93] on div "Forsíða" at bounding box center [159, 100] width 278 height 49
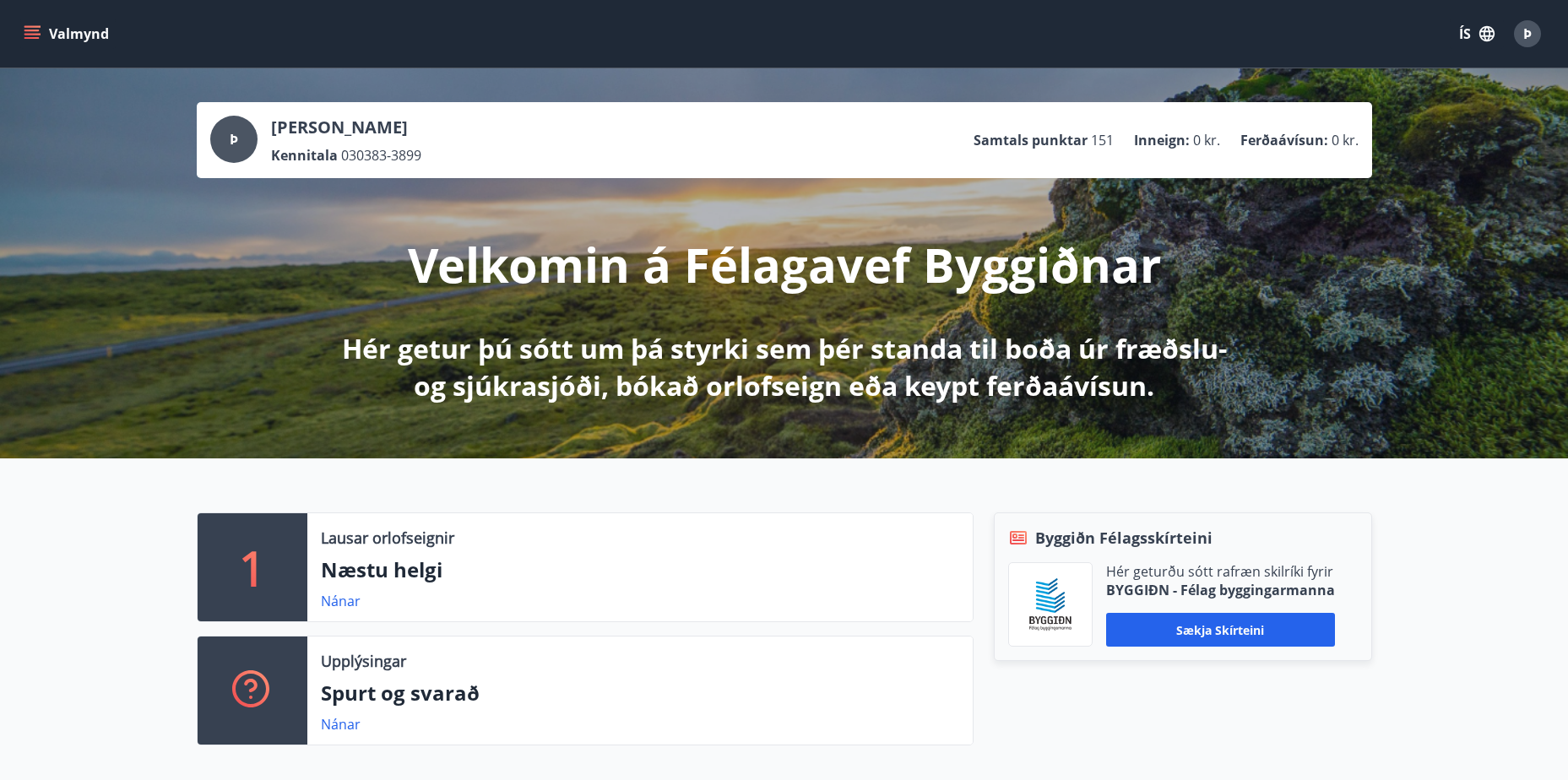
click at [23, 29] on button "Valmynd" at bounding box center [68, 34] width 95 height 30
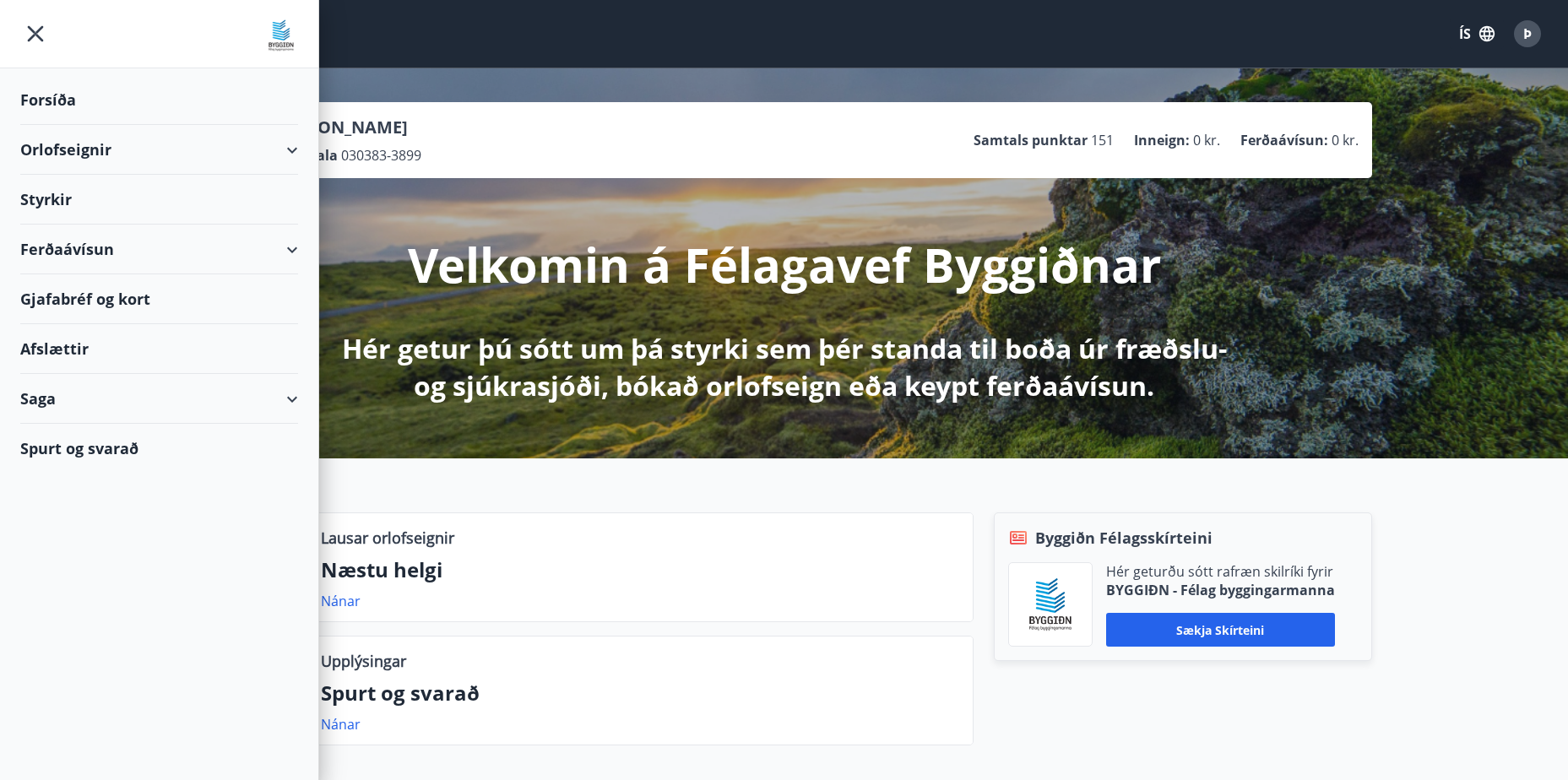
click at [79, 352] on div "Afslættir" at bounding box center [159, 349] width 278 height 49
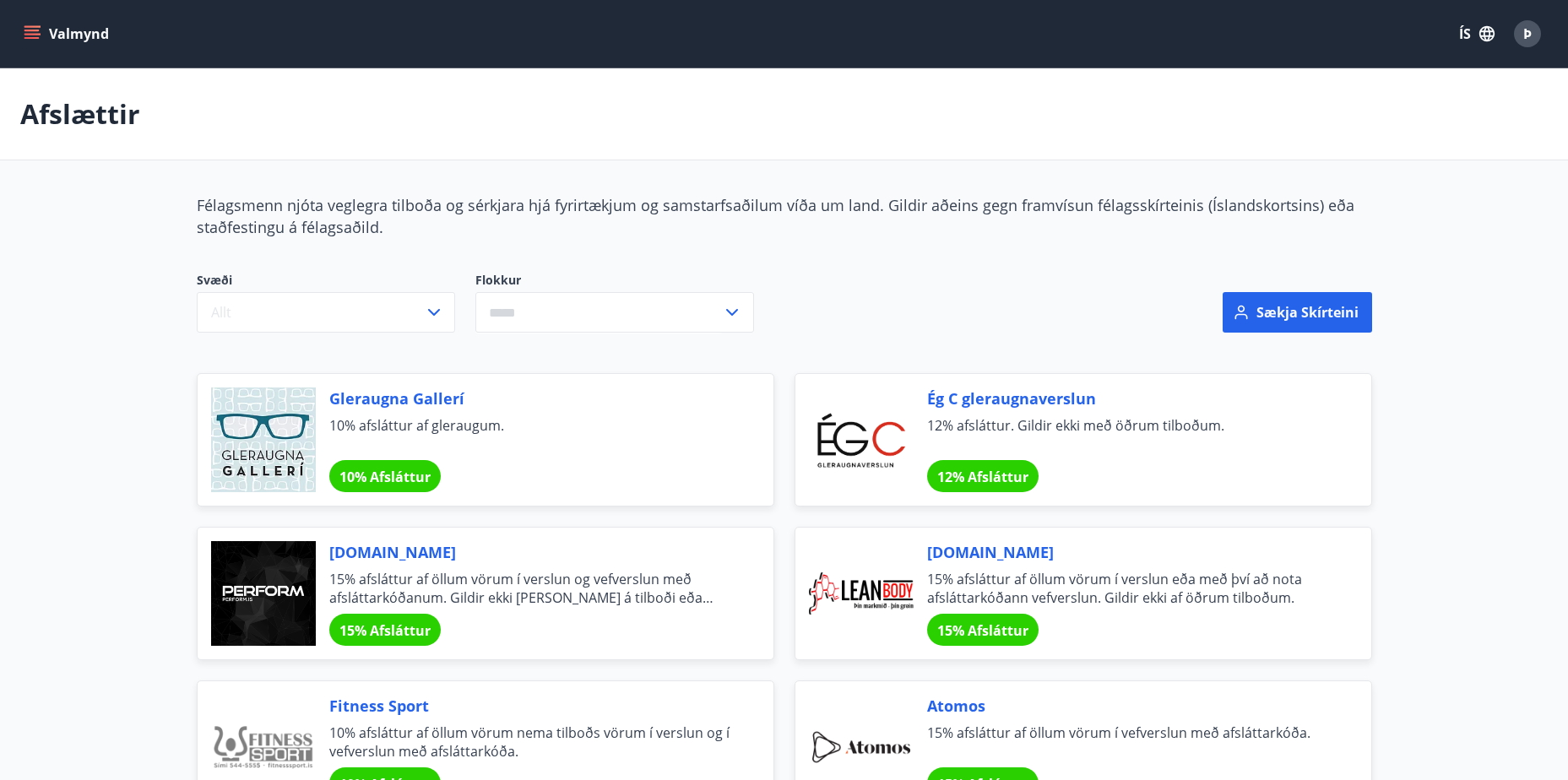
click at [26, 32] on icon "menu" at bounding box center [32, 34] width 17 height 17
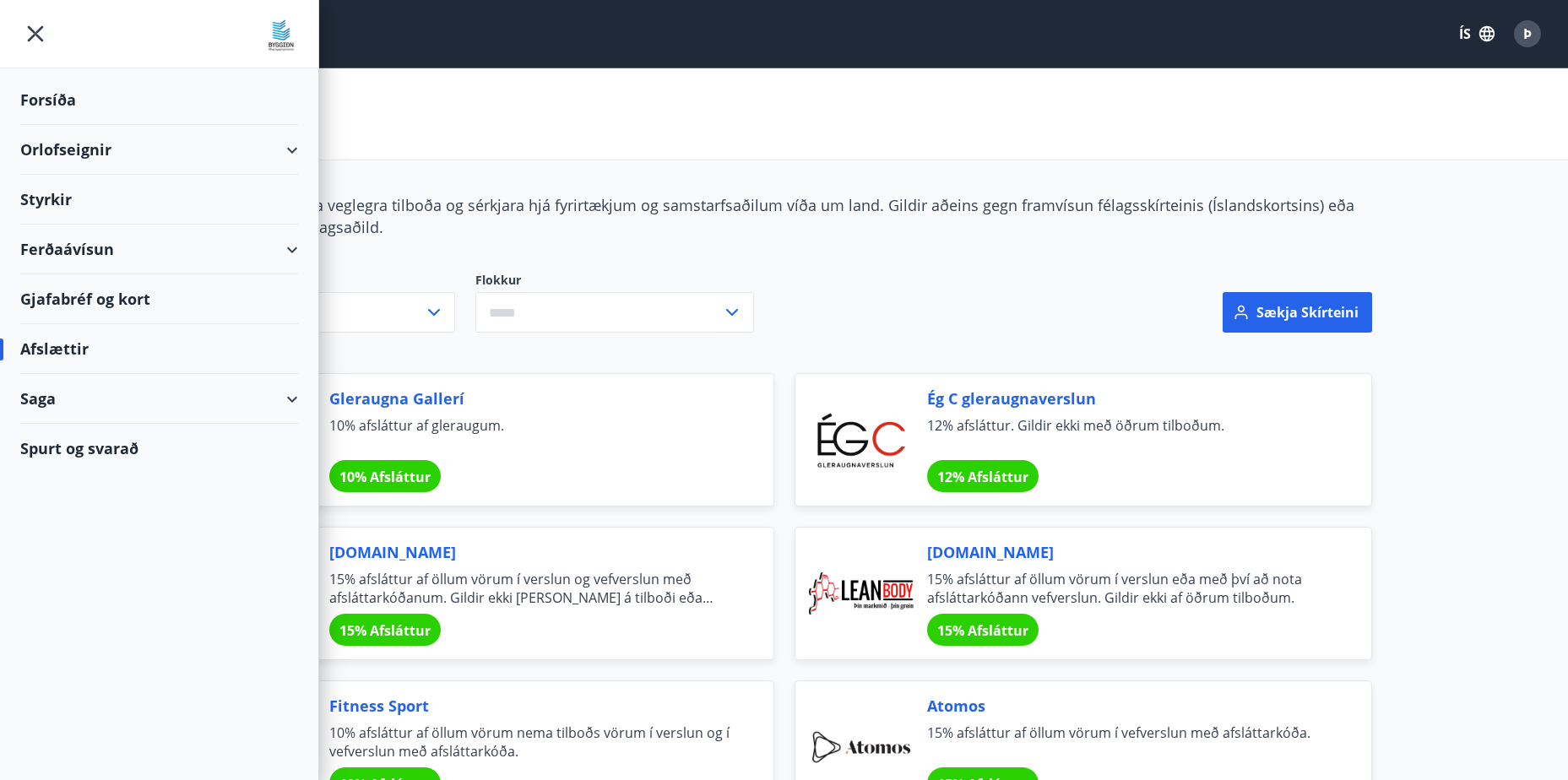
click at [101, 395] on div "Saga" at bounding box center [159, 399] width 278 height 49
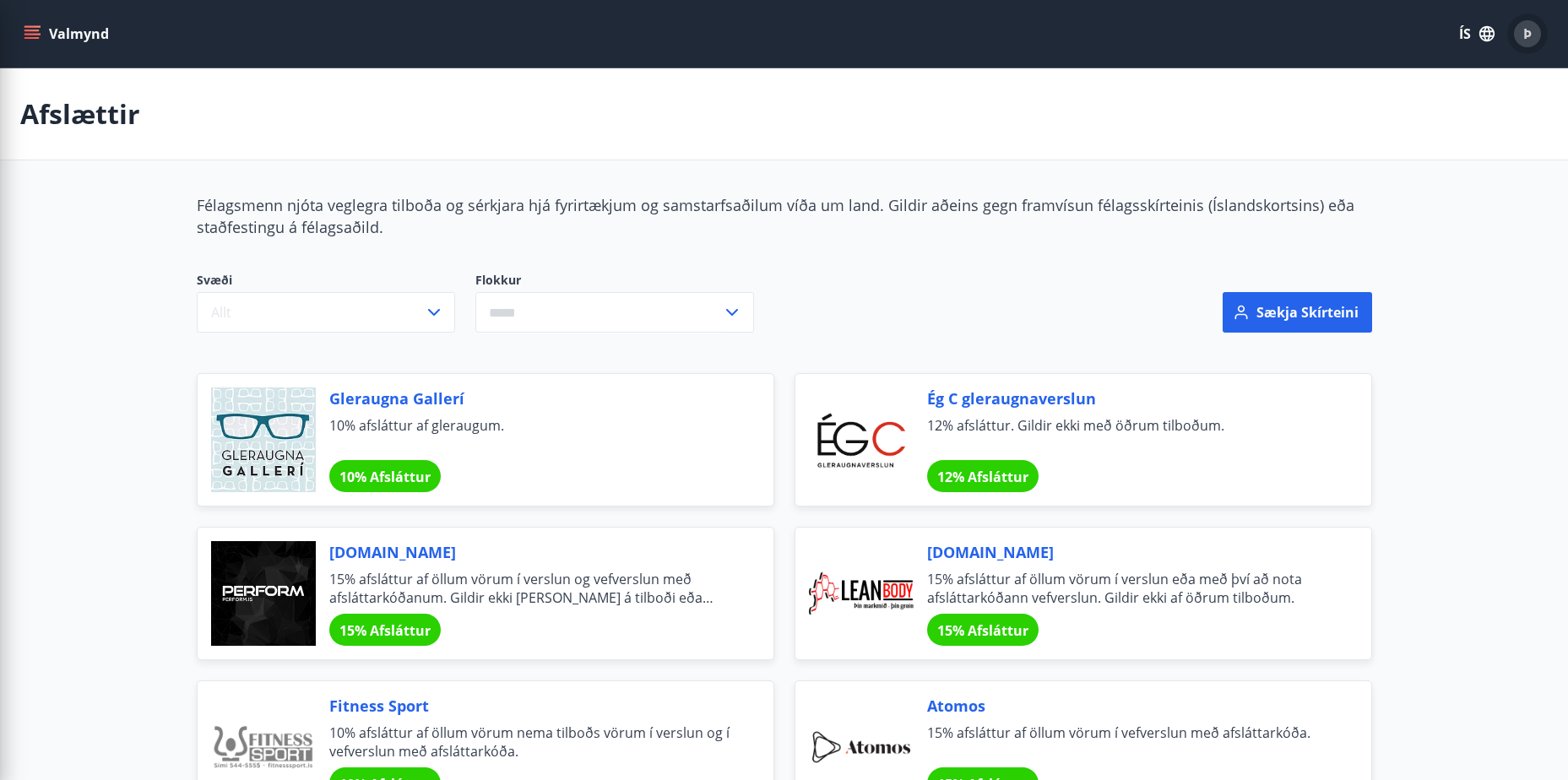
click at [1532, 35] on div "Þ" at bounding box center [1527, 34] width 27 height 27
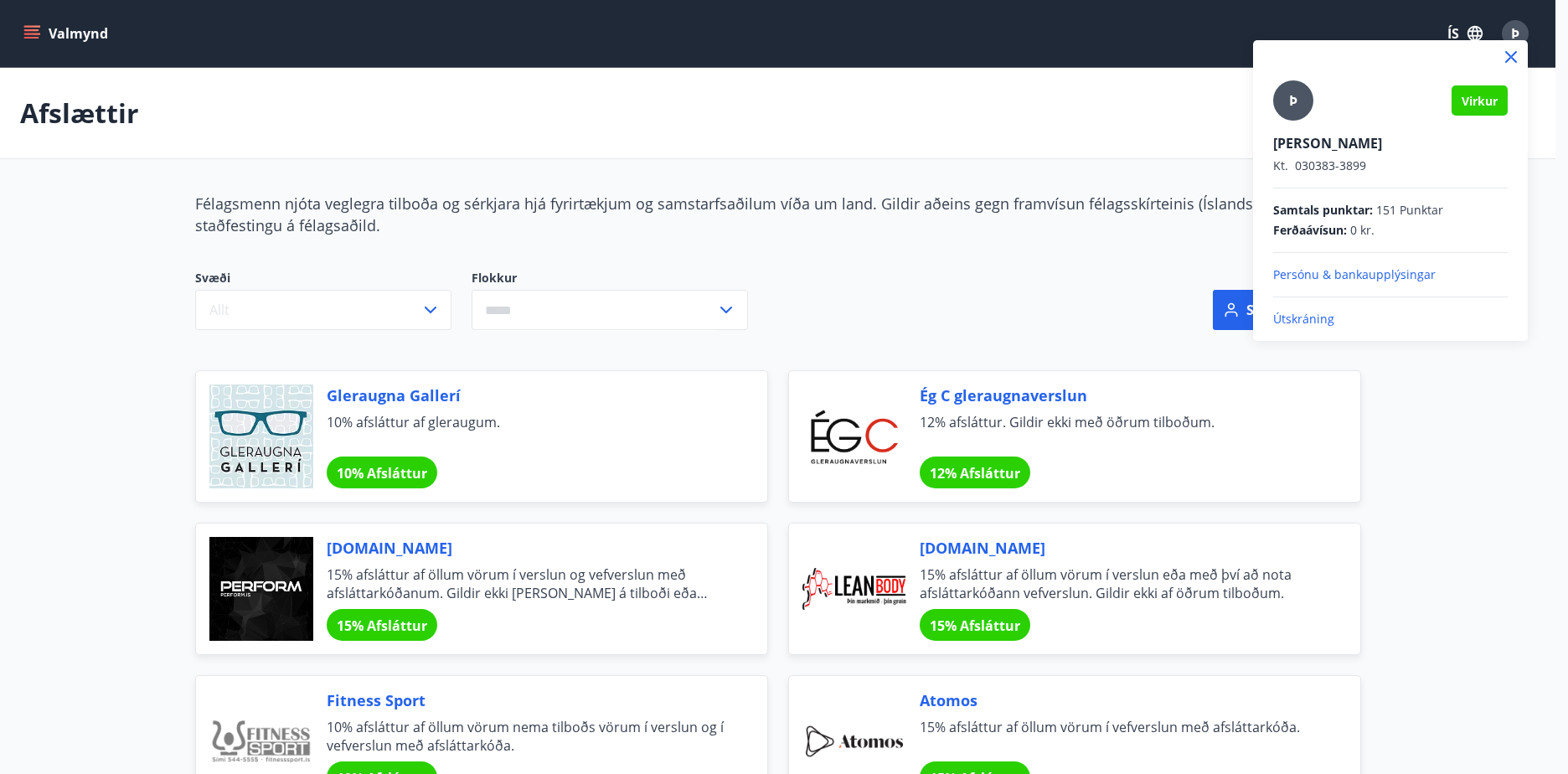
click at [1303, 320] on p "Útskráning" at bounding box center [1390, 319] width 235 height 17
